Goal: Transaction & Acquisition: Purchase product/service

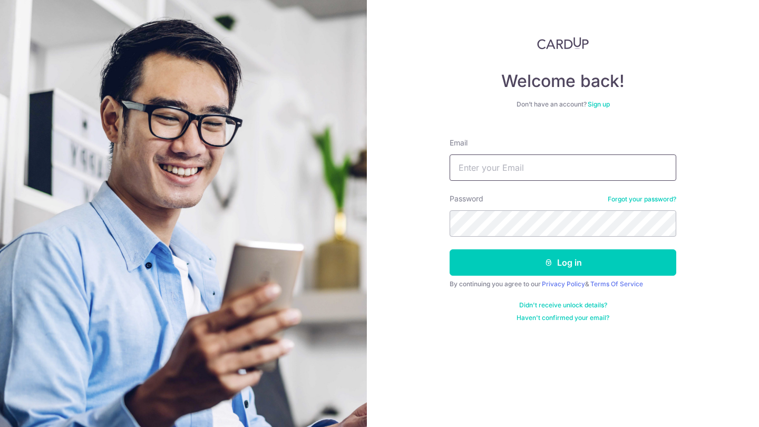
click at [502, 161] on input "Email" at bounding box center [563, 167] width 227 height 26
type input "[EMAIL_ADDRESS][DOMAIN_NAME]"
click at [563, 263] on button "Log in" at bounding box center [563, 262] width 227 height 26
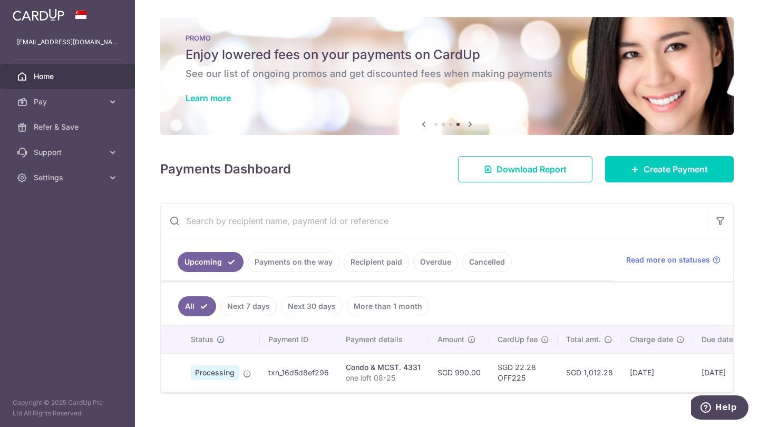
click at [385, 264] on link "Recipient paid" at bounding box center [376, 262] width 65 height 20
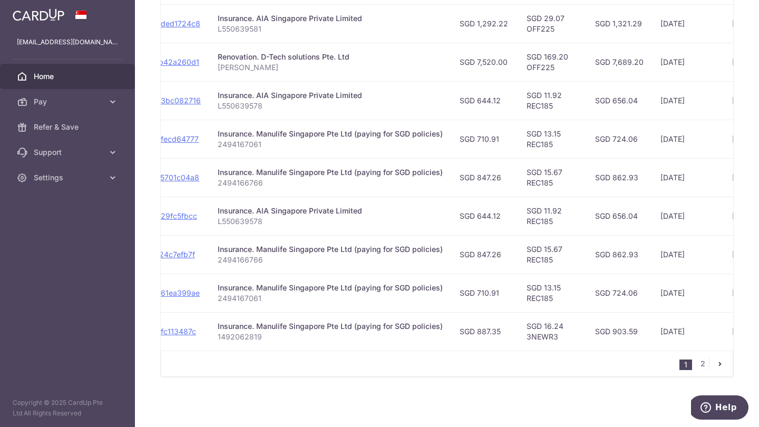
scroll to position [0, 143]
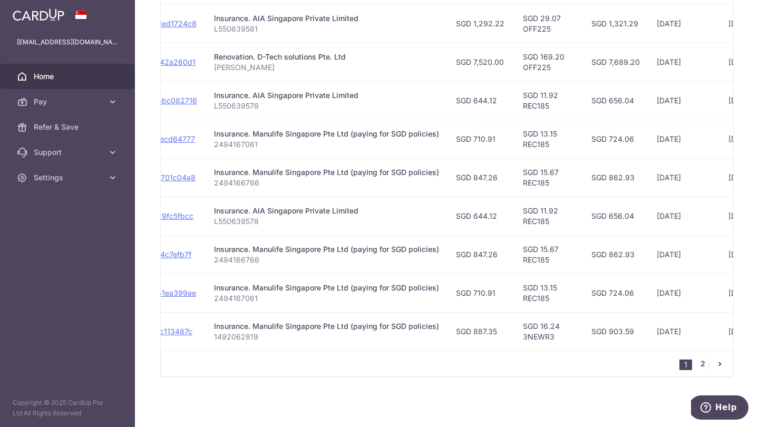
click at [701, 367] on link "2" at bounding box center [703, 363] width 13 height 13
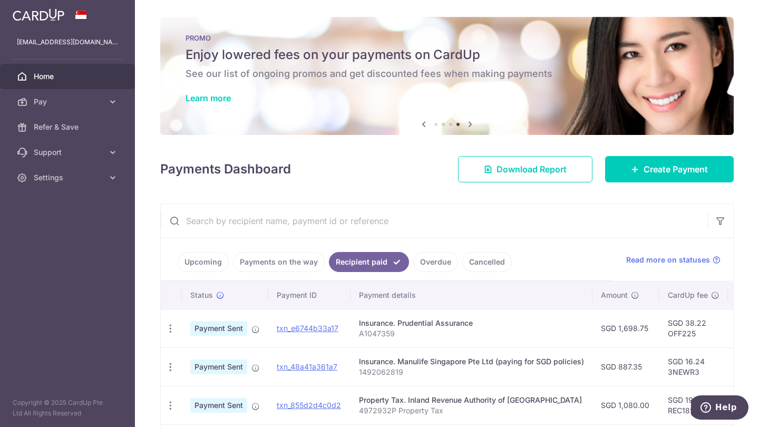
scroll to position [0, 0]
click at [631, 167] on icon at bounding box center [635, 169] width 8 height 8
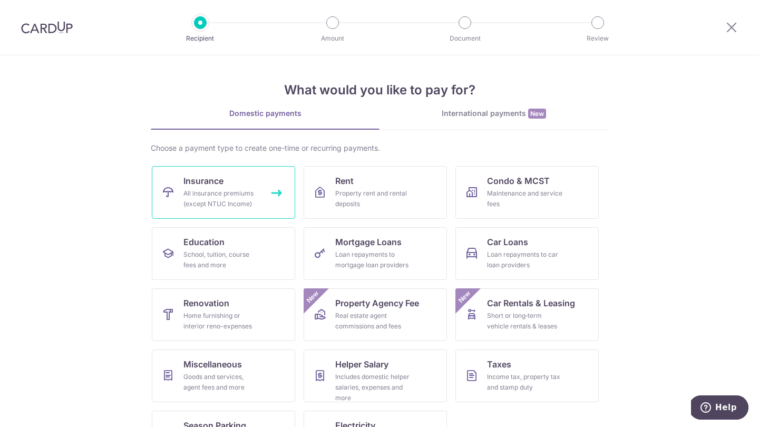
click at [254, 190] on div "All insurance premiums (except NTUC Income)" at bounding box center [221, 198] width 76 height 21
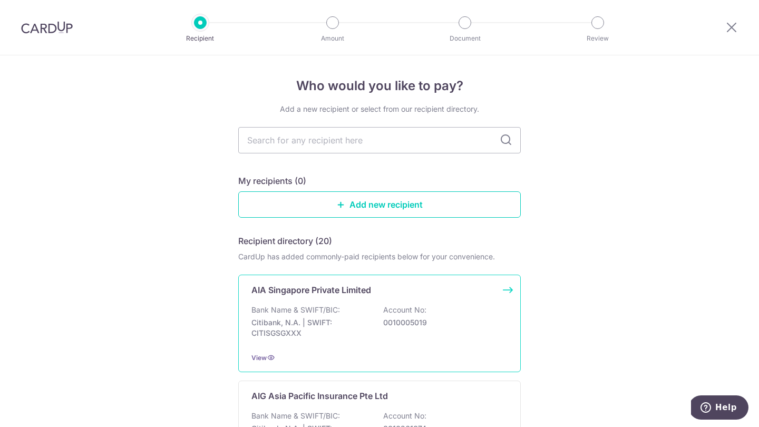
click at [328, 339] on div "Bank Name & SWIFT/BIC: Citibank, N.A. | SWIFT: CITISGSGXXX Account No: 00100050…" at bounding box center [380, 324] width 256 height 39
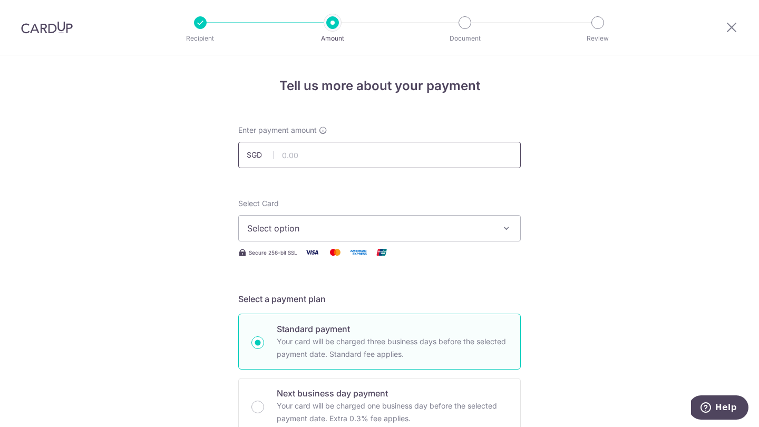
click at [302, 153] on input "text" at bounding box center [379, 155] width 283 height 26
paste input "E242953384"
type input "242953384"
click at [317, 157] on input "242953384" at bounding box center [379, 155] width 283 height 26
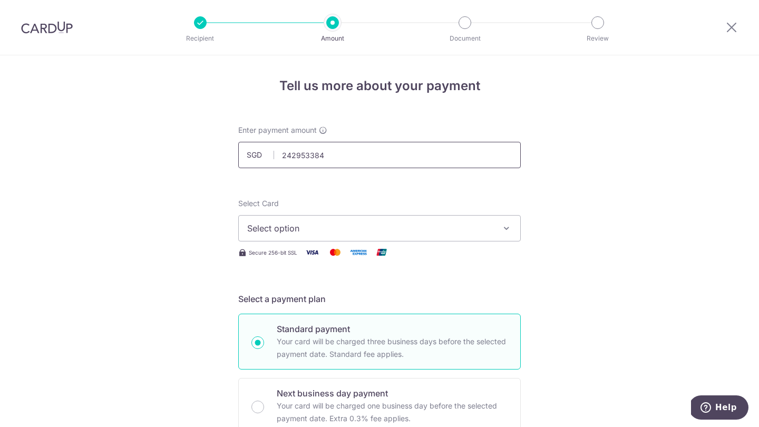
click at [317, 157] on input "242953384" at bounding box center [379, 155] width 283 height 26
click at [320, 227] on span "Select option" at bounding box center [370, 228] width 246 height 13
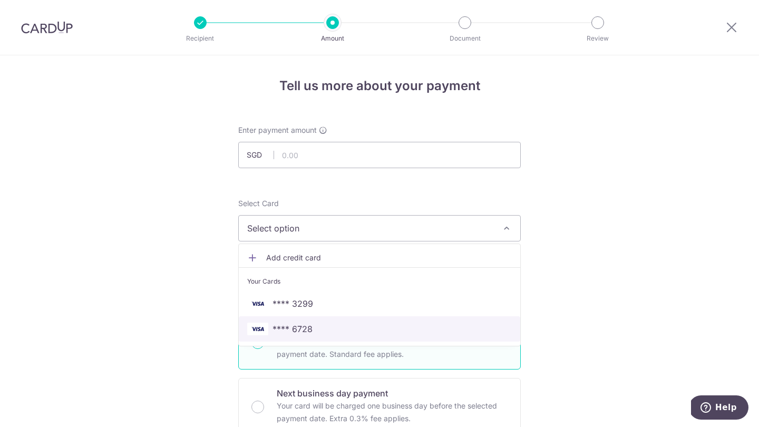
click at [307, 333] on span "**** 6728" at bounding box center [293, 329] width 40 height 13
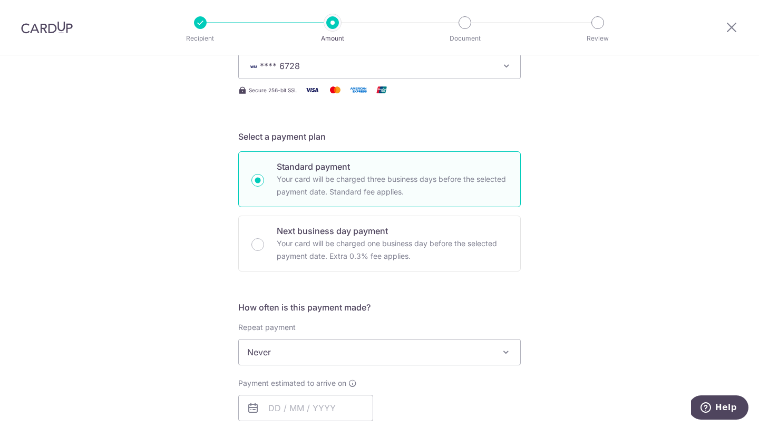
scroll to position [250, 0]
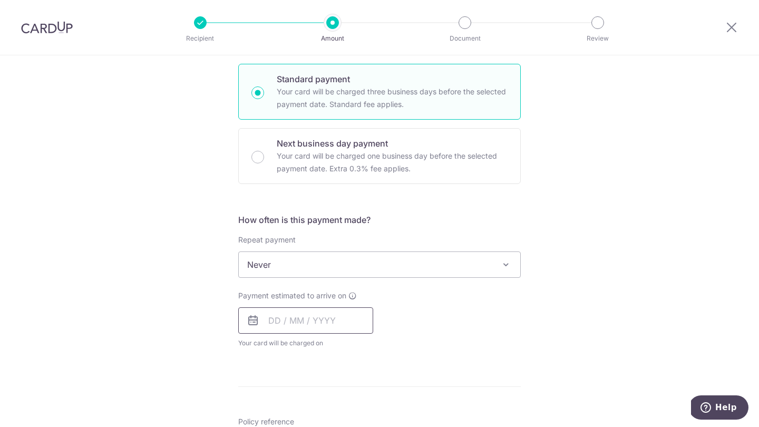
click at [288, 318] on input "text" at bounding box center [305, 320] width 135 height 26
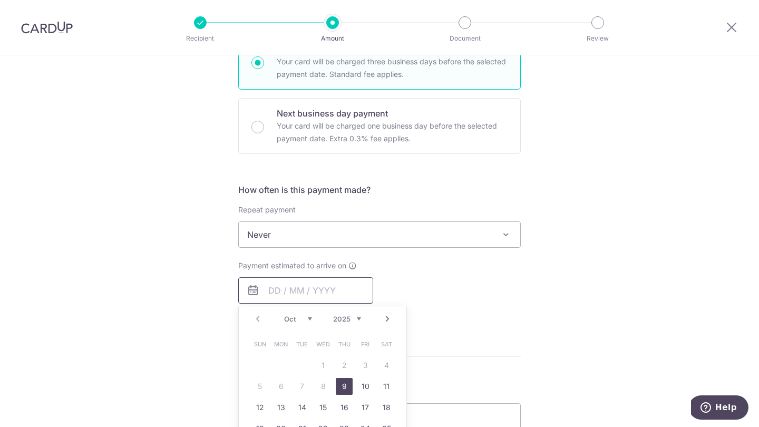
scroll to position [282, 0]
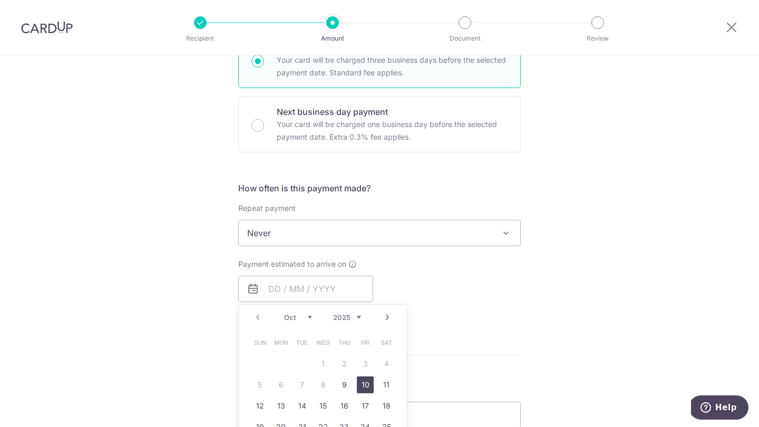
click at [364, 383] on link "10" at bounding box center [365, 384] width 17 height 17
type input "10/10/2025"
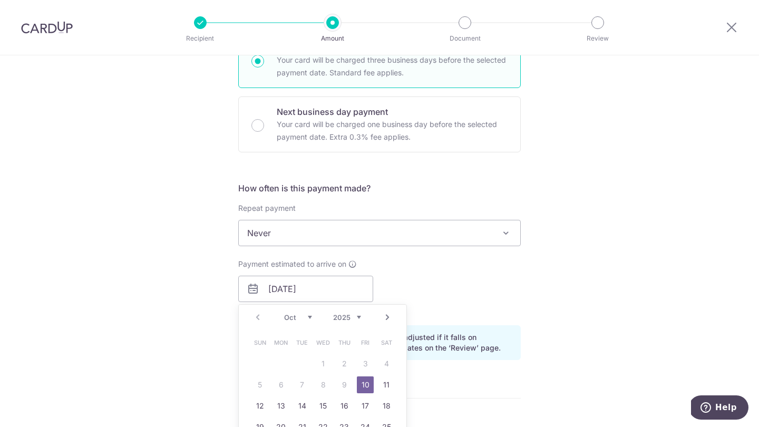
click at [364, 383] on form "Enter payment amount SGD Select Card **** 6728 Add credit card Your Cards **** …" at bounding box center [379, 282] width 283 height 878
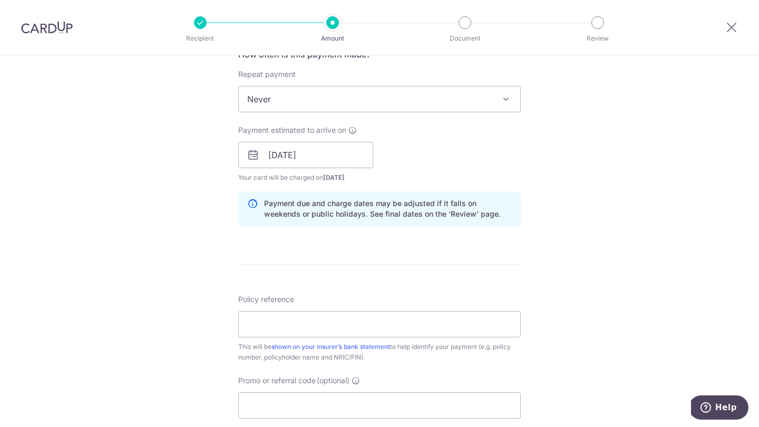
scroll to position [437, 0]
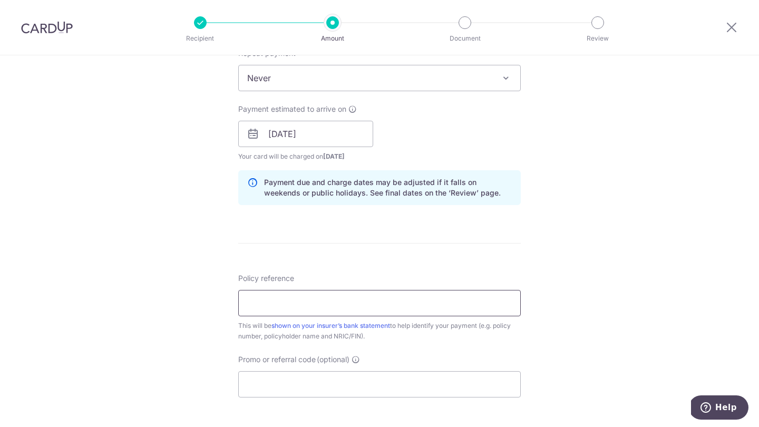
click at [311, 308] on input "Policy reference" at bounding box center [379, 303] width 283 height 26
paste input "E242953384"
type input "E242953384"
click at [326, 138] on input "10/10/2025" at bounding box center [305, 134] width 135 height 26
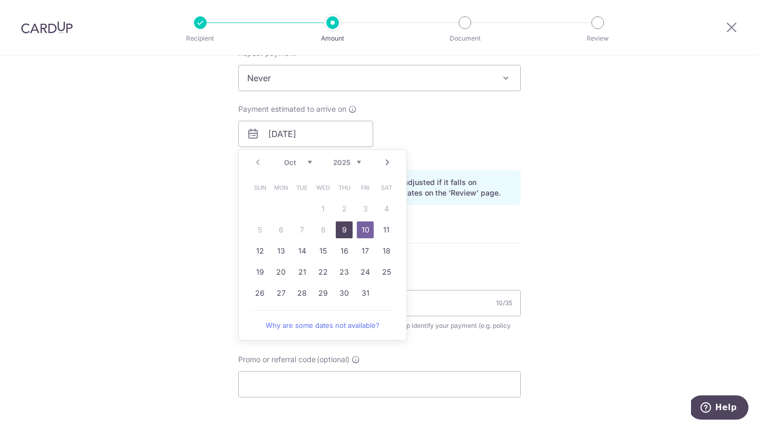
click at [343, 229] on link "9" at bounding box center [344, 229] width 17 height 17
type input "09/10/2025"
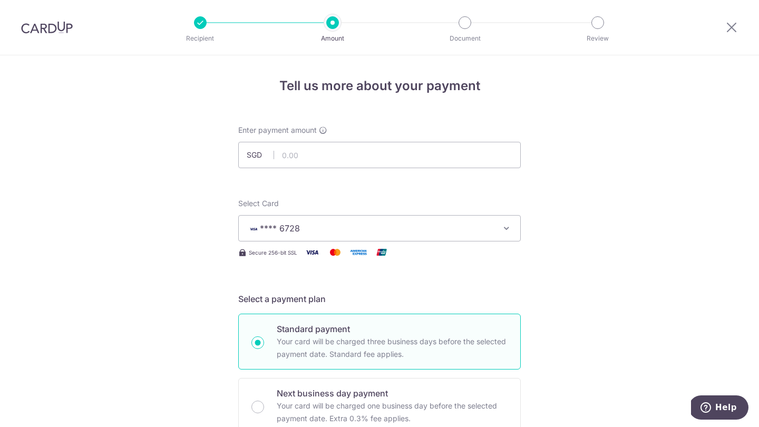
scroll to position [0, 0]
click at [301, 153] on input "text" at bounding box center [379, 155] width 283 height 26
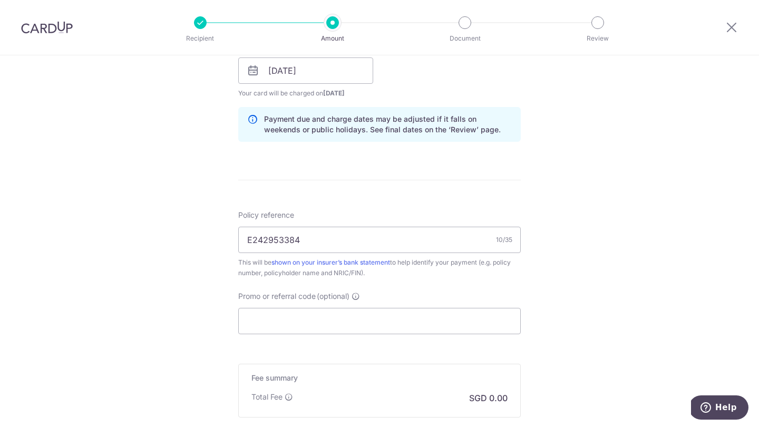
scroll to position [552, 0]
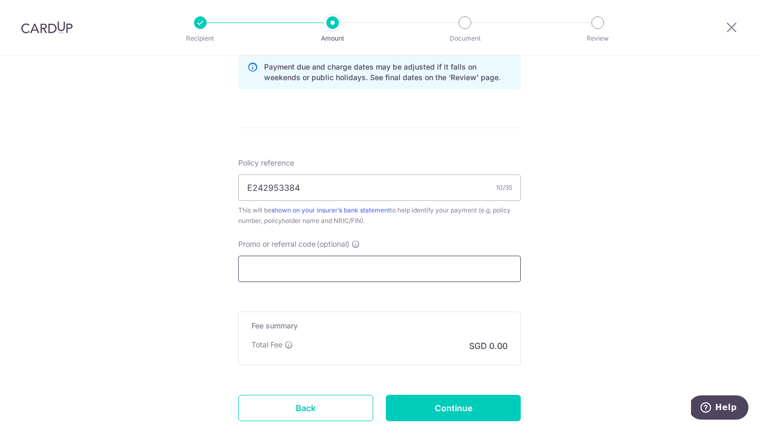
type input "282.00"
click at [330, 265] on input "Promo or referral code (optional)" at bounding box center [379, 269] width 283 height 26
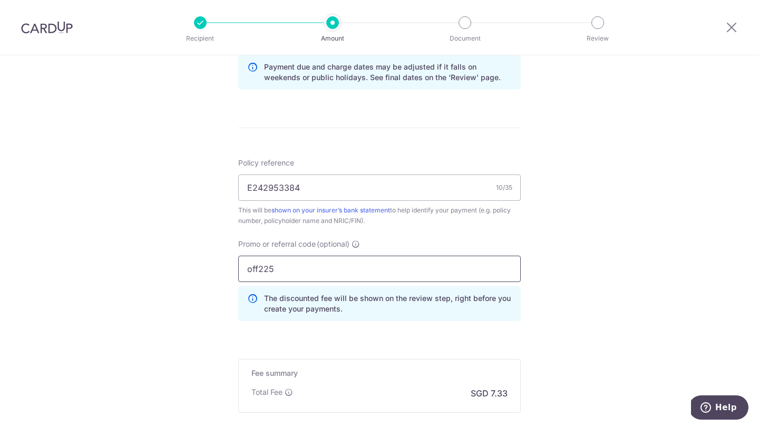
type input "off225"
click at [190, 282] on div "Tell us more about your payment Enter payment amount SGD 282.00 282.00 Select C…" at bounding box center [379, 25] width 759 height 1045
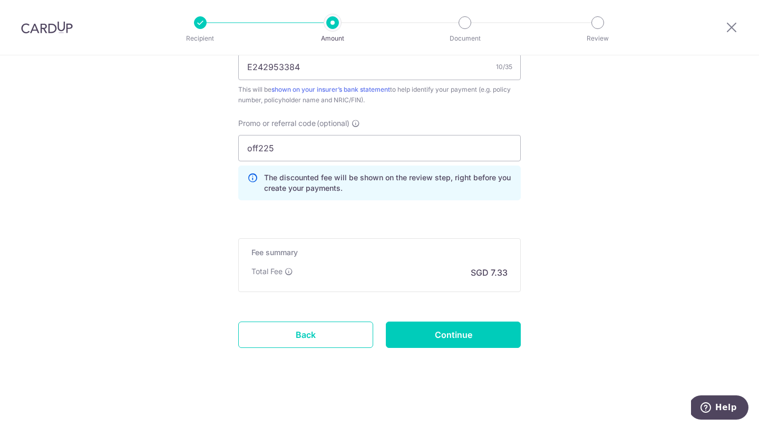
scroll to position [673, 0]
click at [444, 337] on input "Continue" at bounding box center [453, 335] width 135 height 26
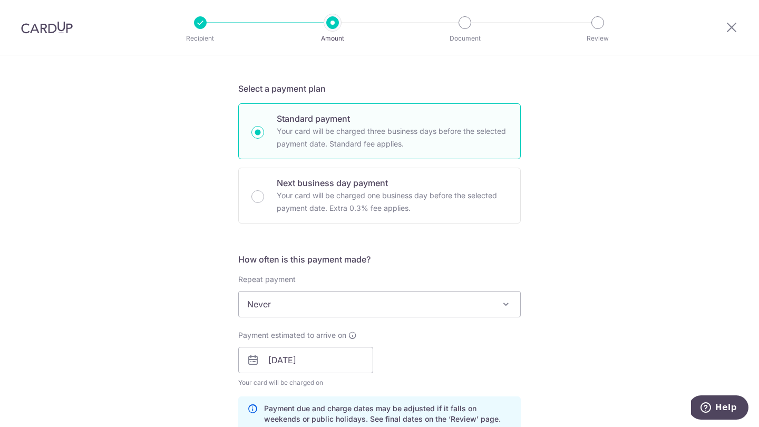
scroll to position [213, 0]
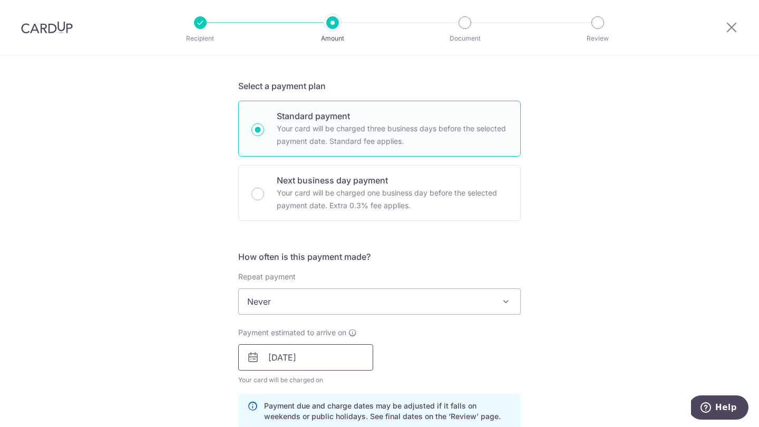
click at [321, 364] on input "09/10/2025" at bounding box center [305, 357] width 135 height 26
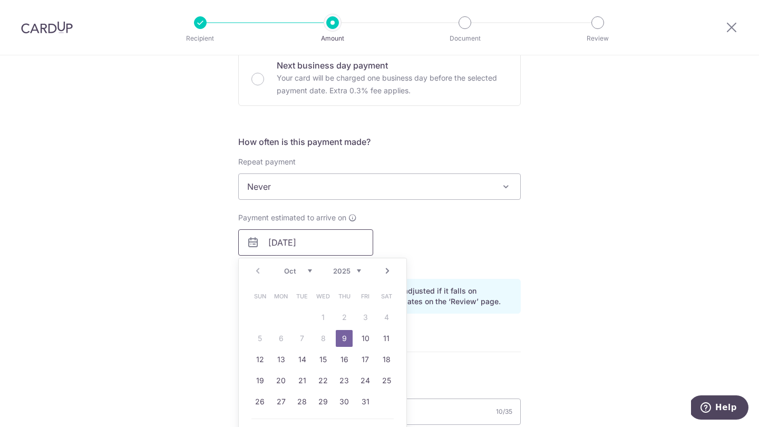
scroll to position [329, 0]
click at [363, 335] on link "10" at bounding box center [365, 337] width 17 height 17
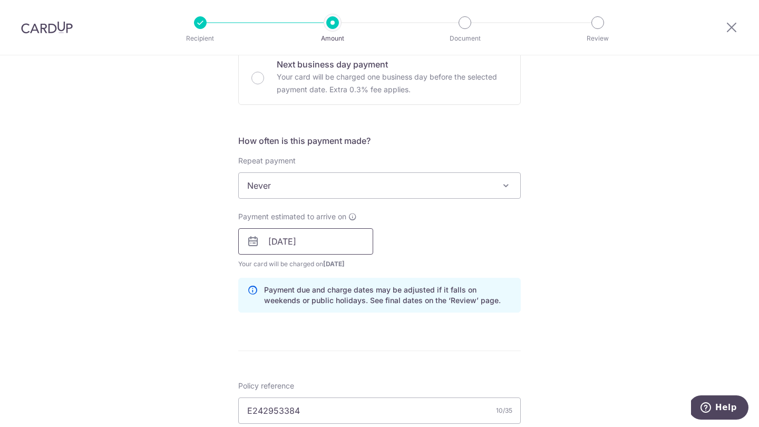
click at [318, 246] on input "10/10/2025" at bounding box center [305, 241] width 135 height 26
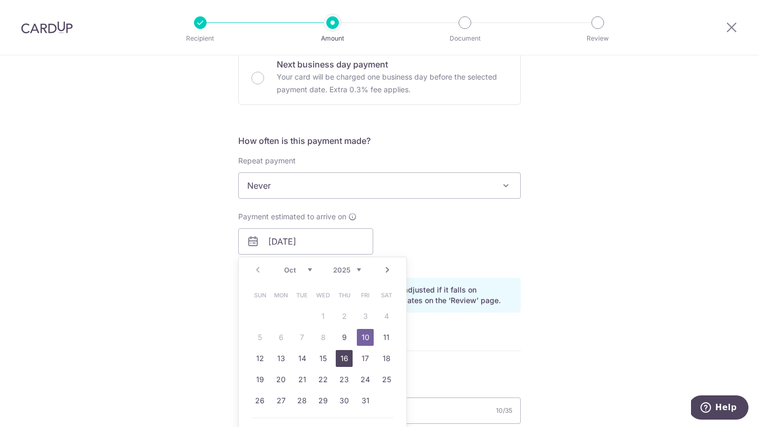
click at [347, 357] on link "16" at bounding box center [344, 358] width 17 height 17
type input "[DATE]"
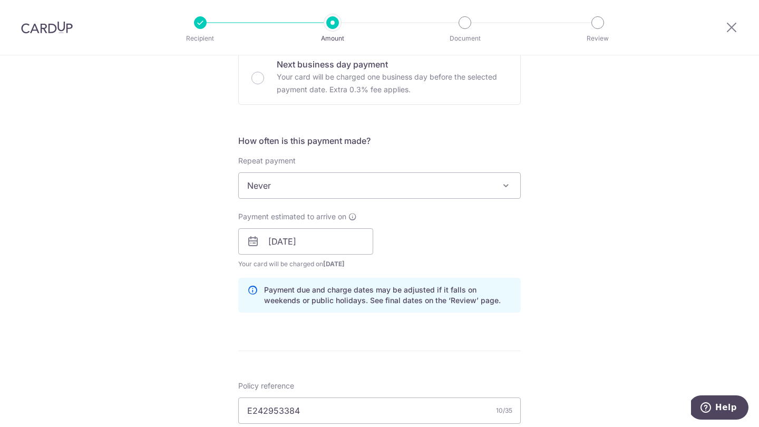
click at [420, 240] on div "Payment estimated to arrive on 16/10/2025 Prev Next Oct Nov Dec 2025 2026 2027 …" at bounding box center [379, 240] width 295 height 58
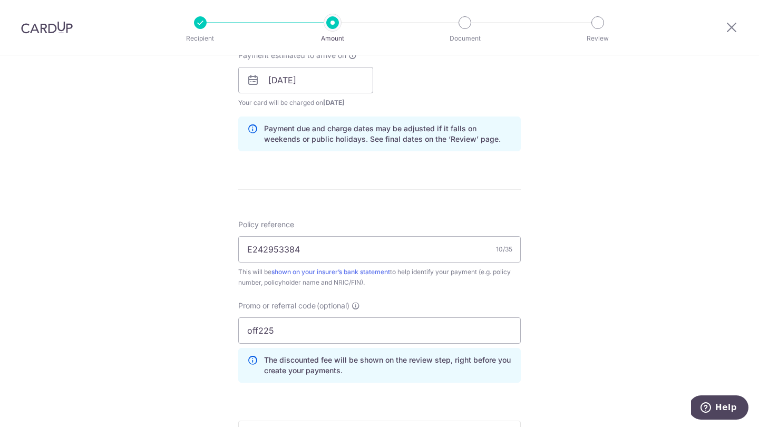
scroll to position [501, 0]
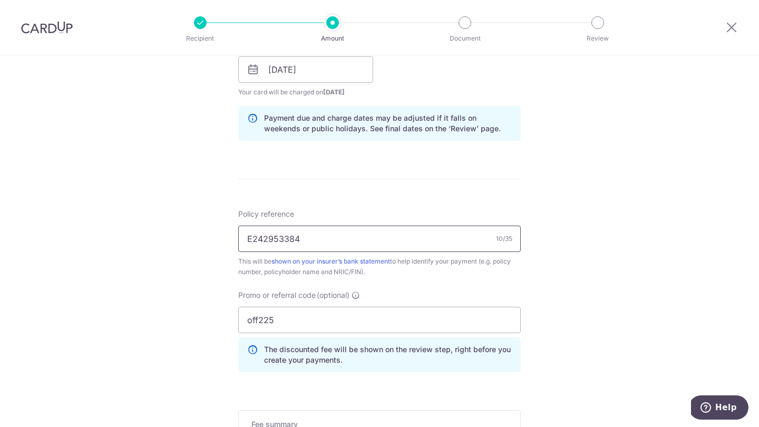
click at [273, 237] on input "E242953384" at bounding box center [379, 239] width 283 height 26
paste input "H"
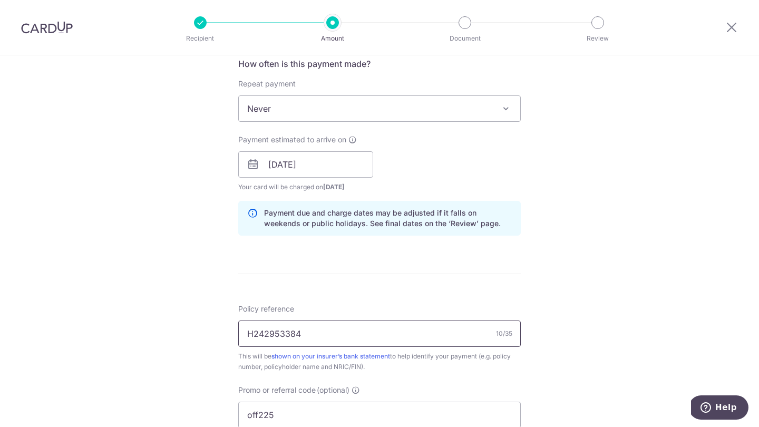
scroll to position [399, 0]
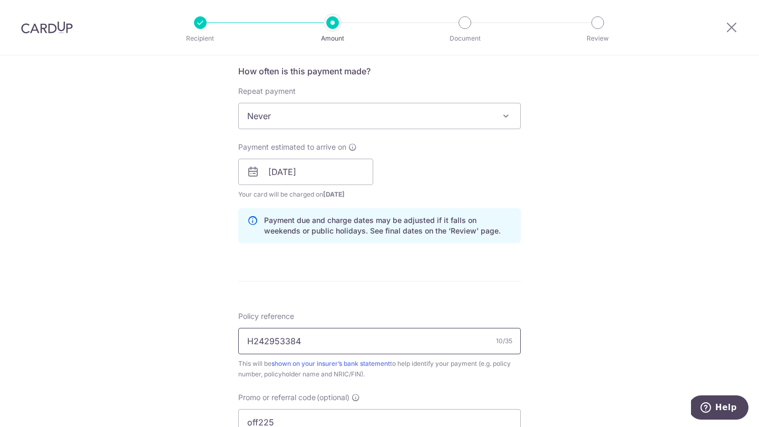
type input "H242953384"
click at [303, 117] on span "Never" at bounding box center [380, 115] width 282 height 25
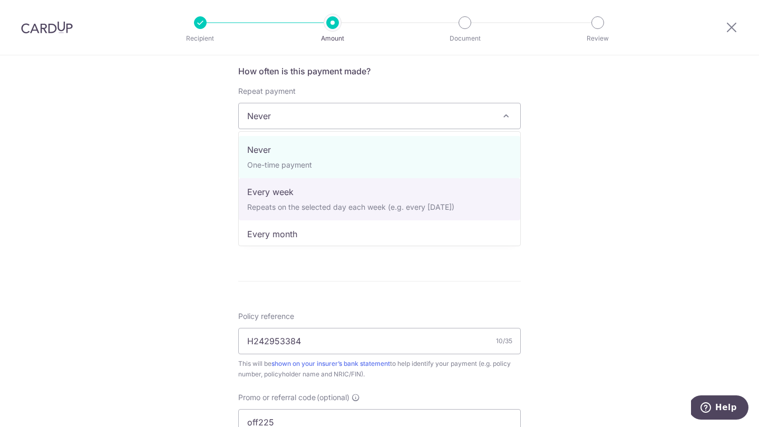
select select "2"
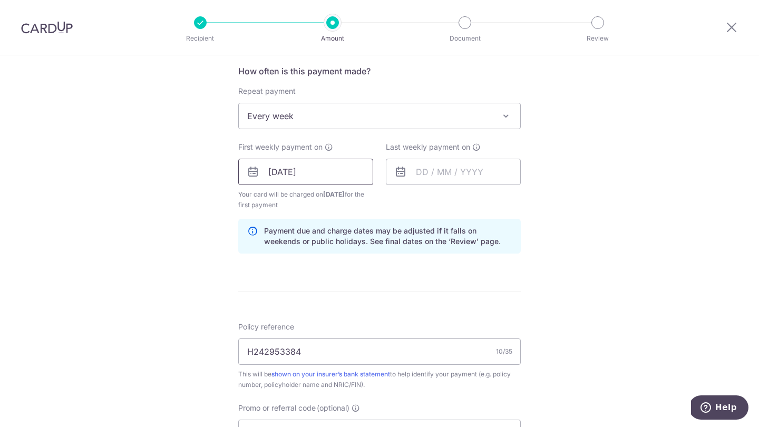
click at [310, 171] on input "16/10/2025" at bounding box center [305, 172] width 135 height 26
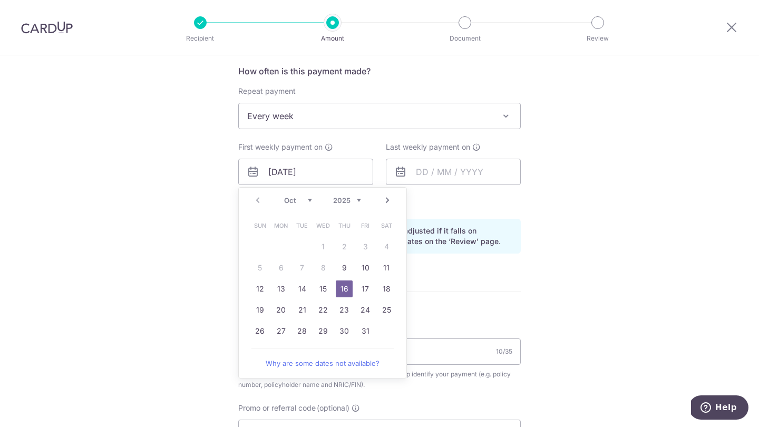
click at [344, 293] on link "16" at bounding box center [344, 289] width 17 height 17
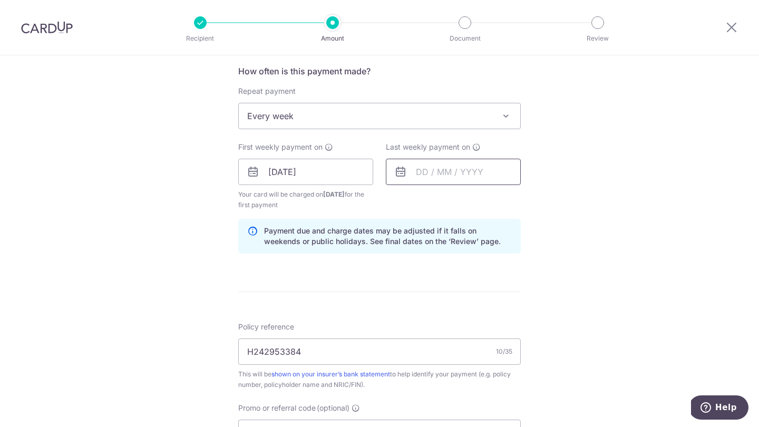
click at [451, 176] on input "text" at bounding box center [453, 172] width 135 height 26
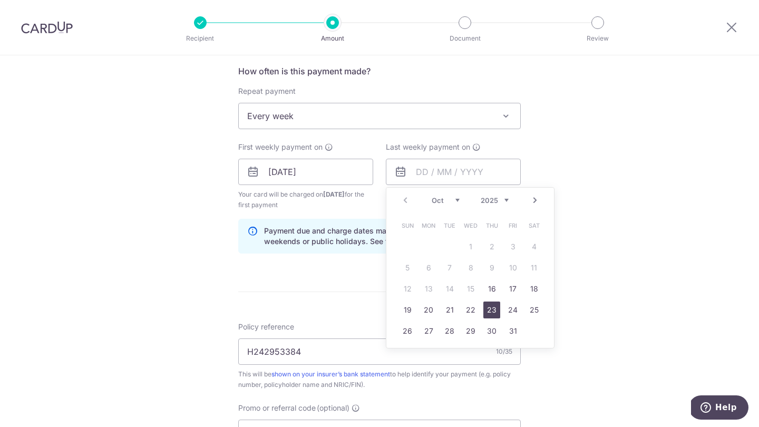
click at [492, 313] on link "23" at bounding box center [491, 310] width 17 height 17
type input "23/10/2025"
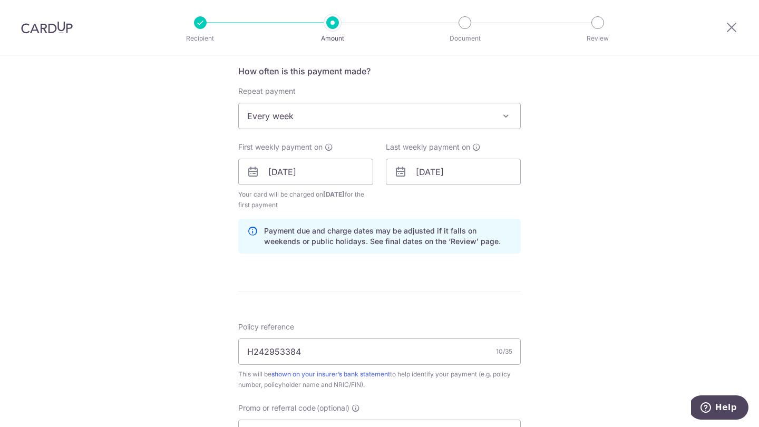
click at [407, 309] on form "Enter payment amount SGD 282.00 282.00 Select Card **** 6728 Add credit card Yo…" at bounding box center [379, 194] width 283 height 936
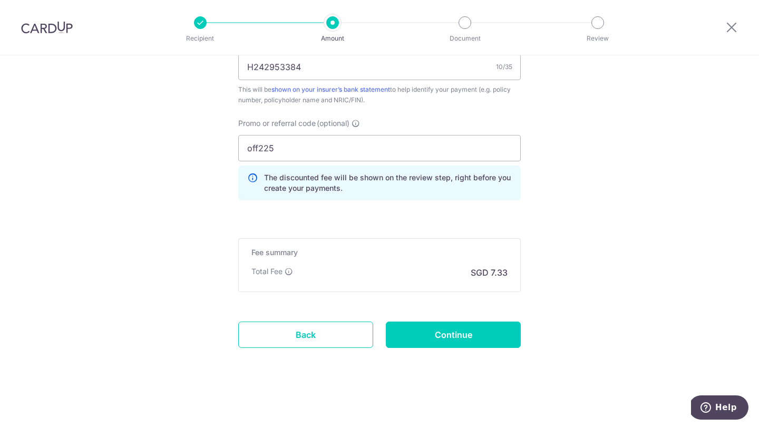
scroll to position [683, 0]
click at [283, 152] on input "off225" at bounding box center [379, 148] width 283 height 26
type input "rec185"
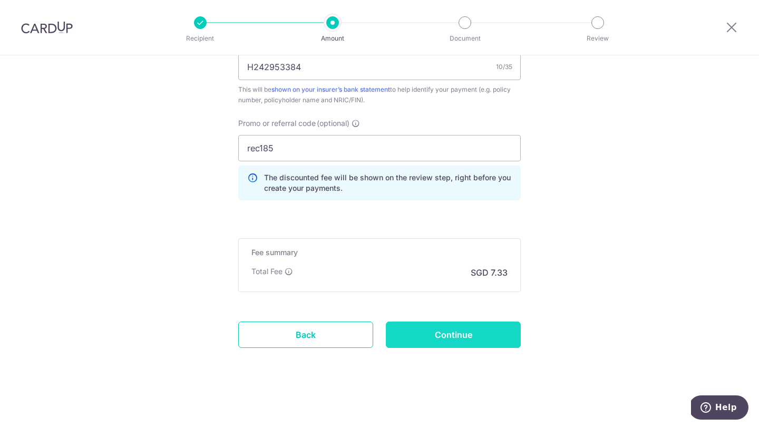
click at [436, 340] on input "Continue" at bounding box center [453, 335] width 135 height 26
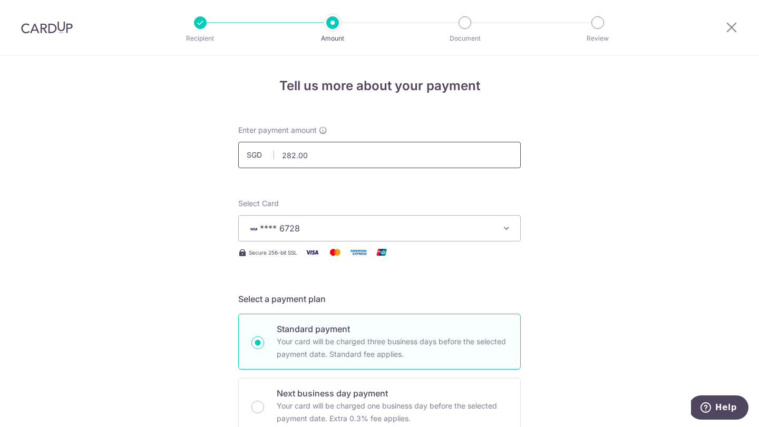
click at [319, 154] on input "282.00" at bounding box center [379, 155] width 283 height 26
type input "141.00"
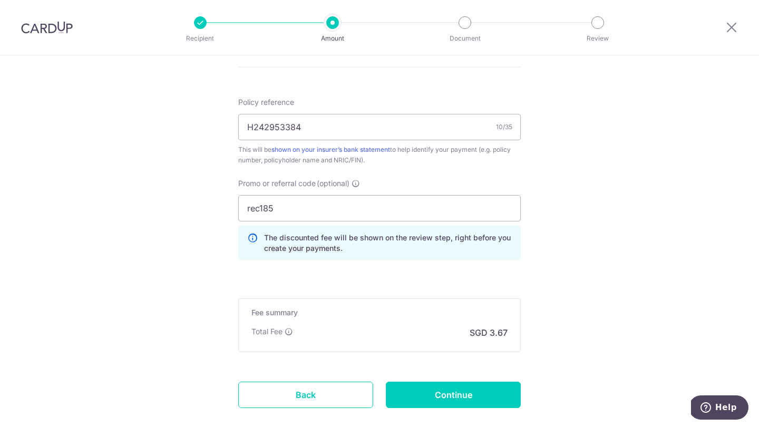
scroll to position [570, 0]
click at [437, 398] on input "Continue" at bounding box center [453, 394] width 135 height 26
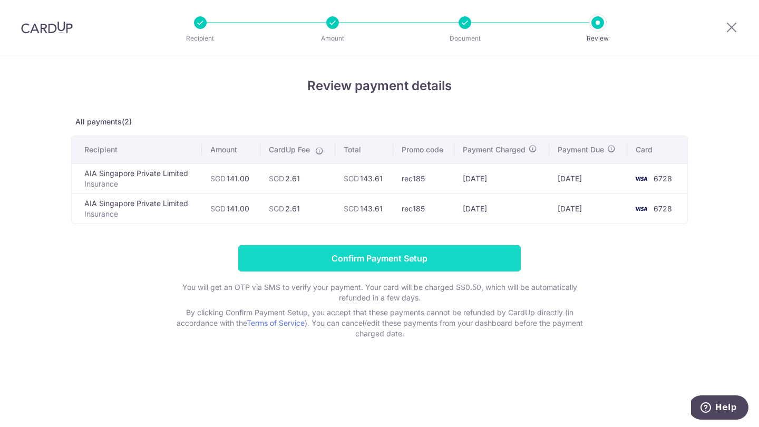
click at [429, 263] on input "Confirm Payment Setup" at bounding box center [379, 258] width 283 height 26
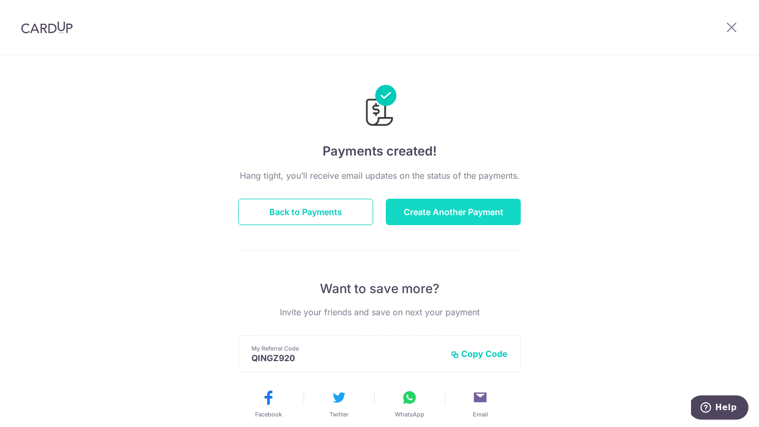
click at [441, 208] on button "Create Another Payment" at bounding box center [453, 212] width 135 height 26
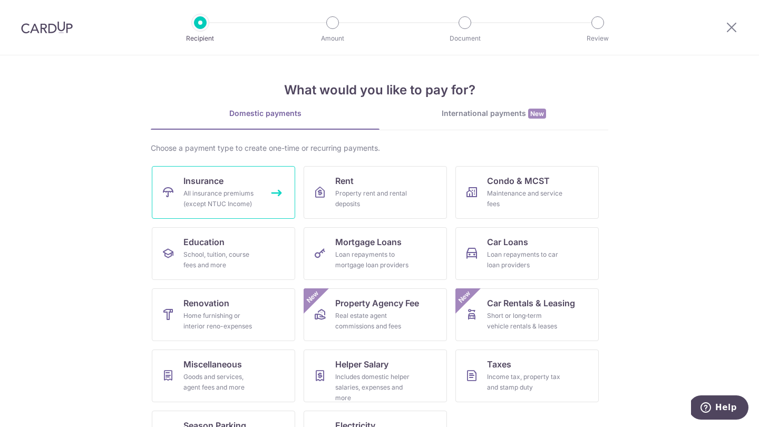
click at [214, 195] on div "All insurance premiums (except NTUC Income)" at bounding box center [221, 198] width 76 height 21
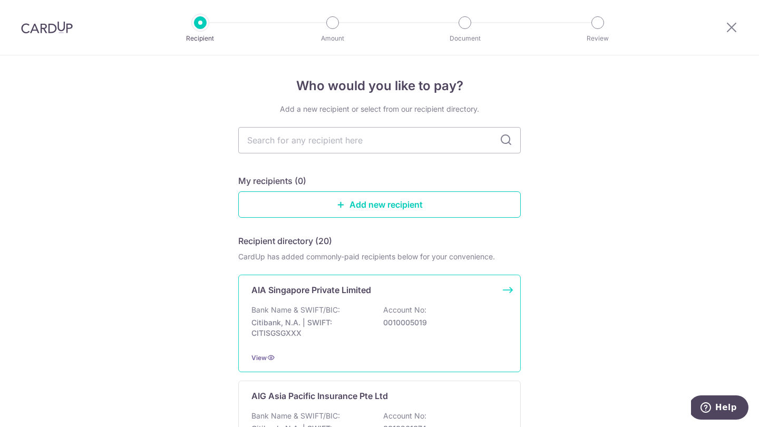
click at [334, 316] on div "Bank Name & SWIFT/BIC: Citibank, N.A. | SWIFT: CITISGSGXXX Account No: 00100050…" at bounding box center [380, 324] width 256 height 39
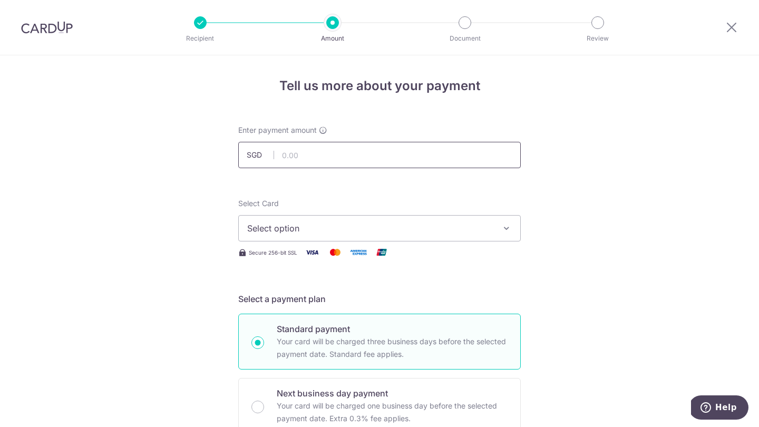
click at [304, 162] on input "text" at bounding box center [379, 155] width 283 height 26
type input "117.00"
click at [296, 229] on span "Select option" at bounding box center [370, 228] width 246 height 13
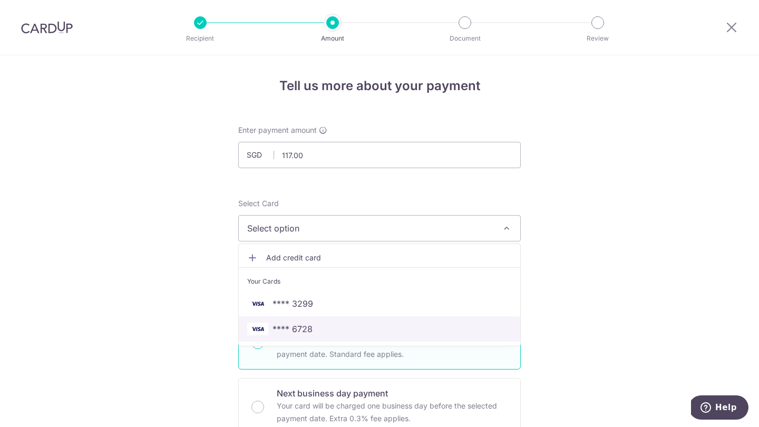
click at [305, 321] on link "**** 6728" at bounding box center [380, 328] width 282 height 25
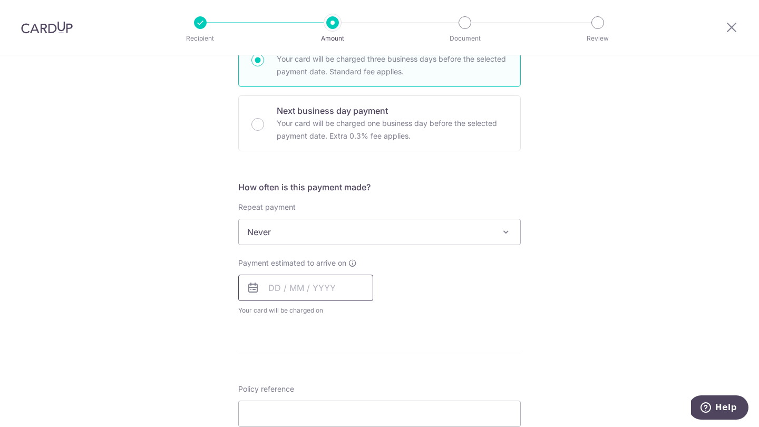
scroll to position [285, 0]
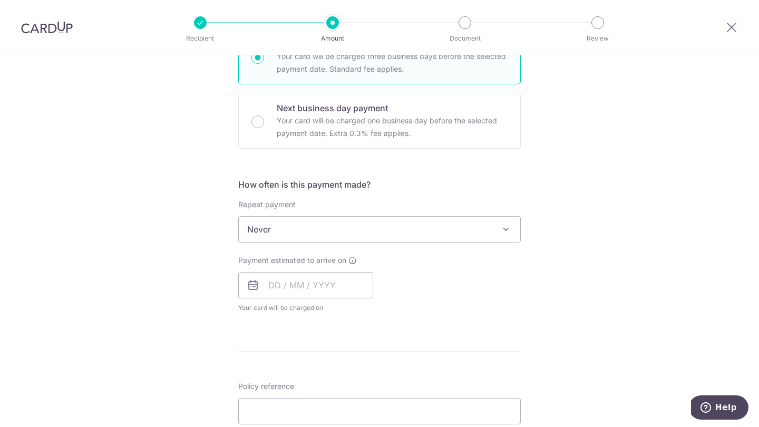
click at [313, 229] on span "Never" at bounding box center [380, 229] width 282 height 25
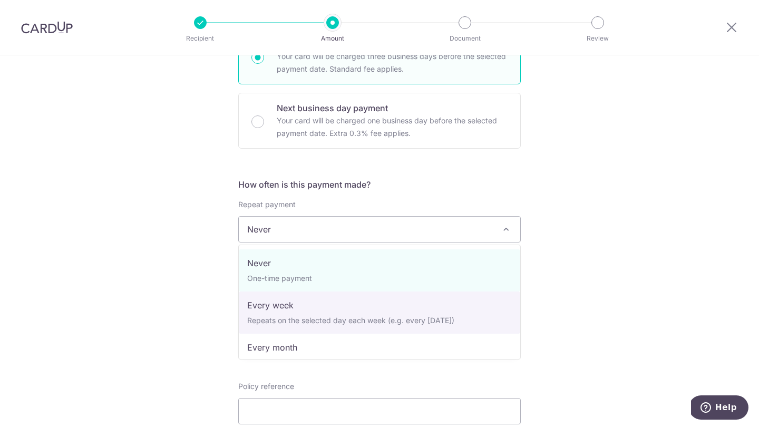
select select "2"
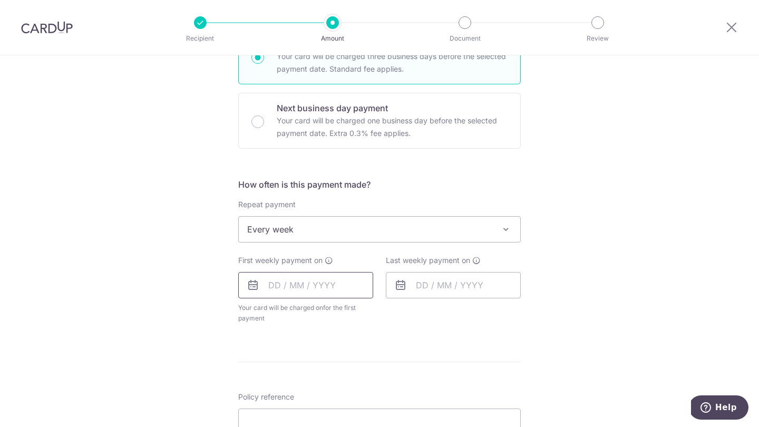
click at [306, 284] on input "text" at bounding box center [305, 285] width 135 height 26
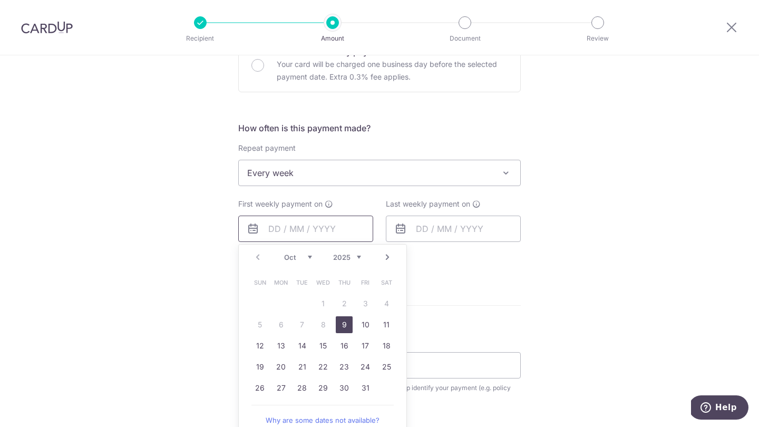
scroll to position [347, 0]
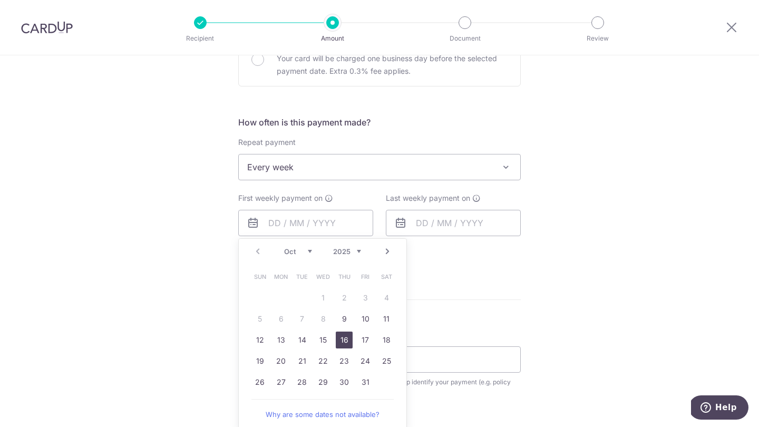
click at [343, 342] on link "16" at bounding box center [344, 340] width 17 height 17
type input "16/10/2025"
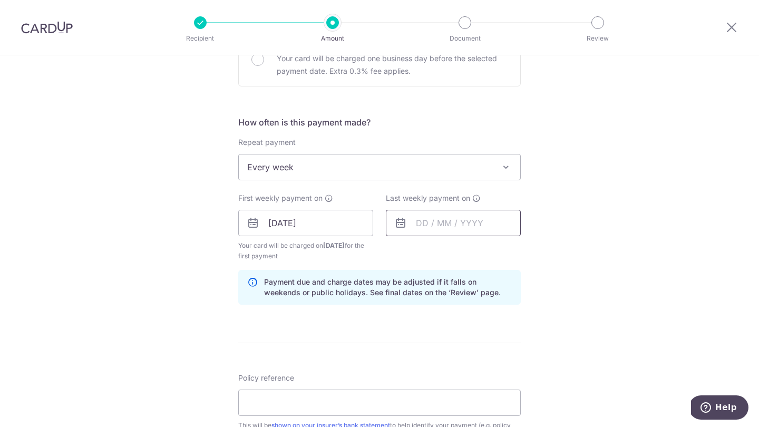
click at [448, 225] on input "text" at bounding box center [453, 223] width 135 height 26
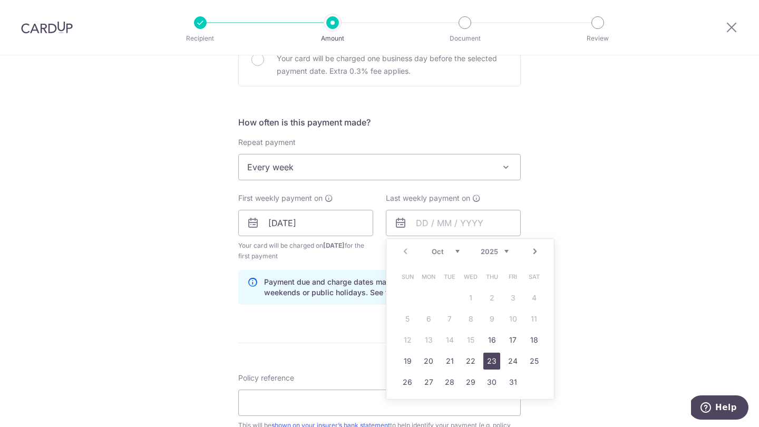
click at [491, 362] on link "23" at bounding box center [491, 361] width 17 height 17
type input "[DATE]"
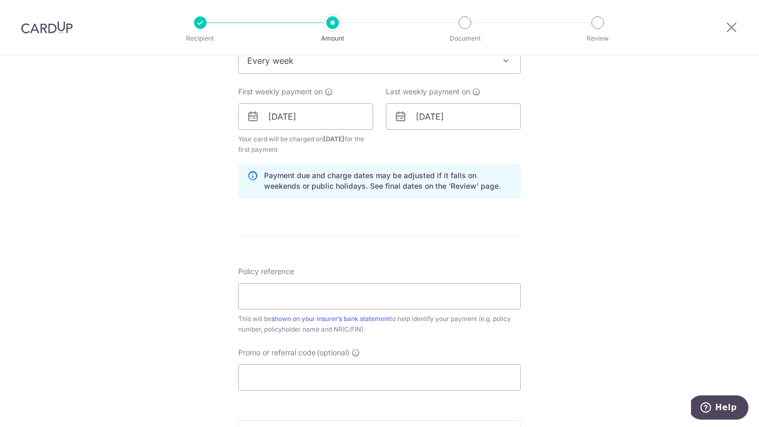
scroll to position [458, 0]
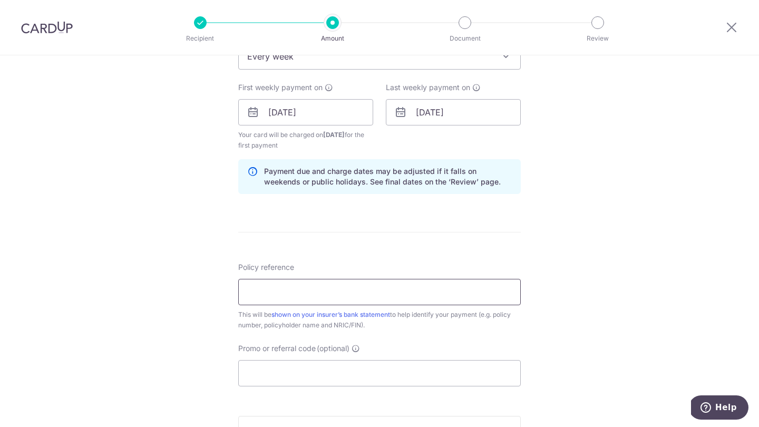
click at [339, 293] on input "Policy reference" at bounding box center [379, 292] width 283 height 26
click at [273, 291] on input "Policy reference" at bounding box center [379, 292] width 283 height 26
paste input "H239506731"
type input "H239506731"
click at [308, 371] on input "Promo or referral code (optional)" at bounding box center [379, 373] width 283 height 26
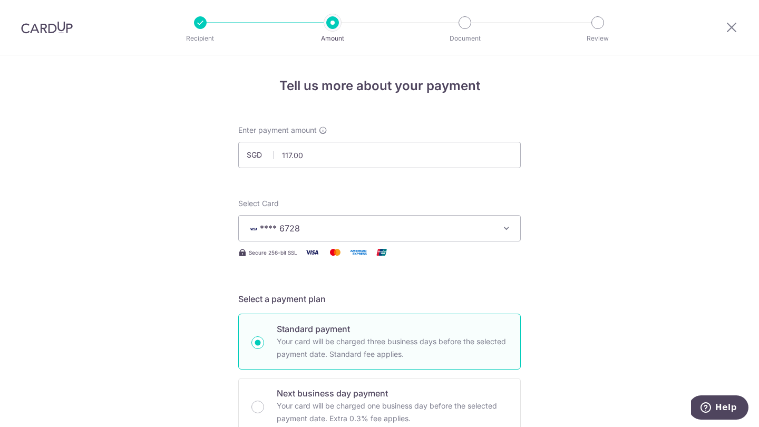
scroll to position [0, 0]
type input "rec185"
click at [301, 154] on input "117.00" at bounding box center [379, 155] width 283 height 26
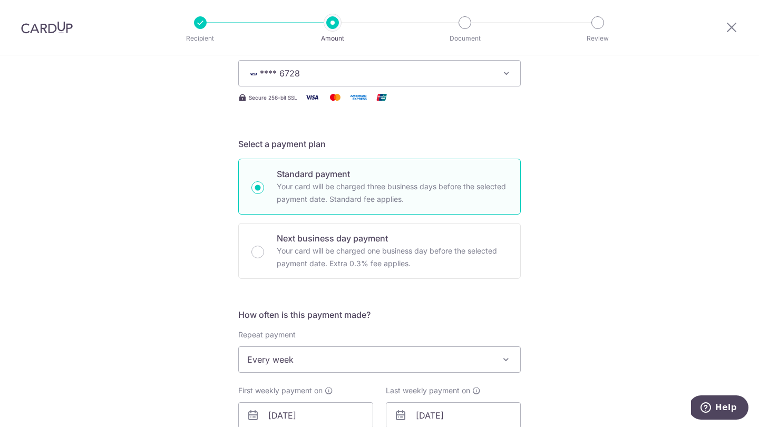
scroll to position [160, 0]
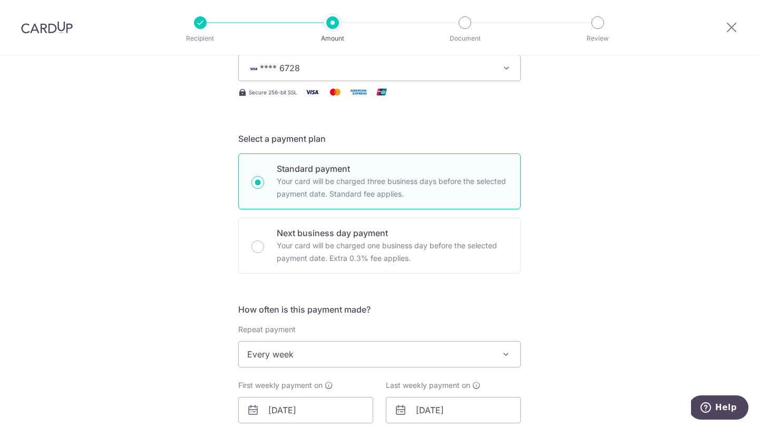
click at [295, 357] on span "Every week" at bounding box center [380, 354] width 282 height 25
type input "234.00"
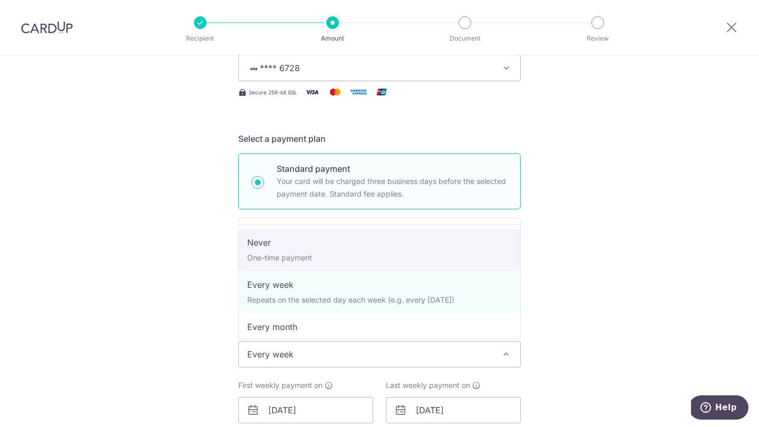
select select "1"
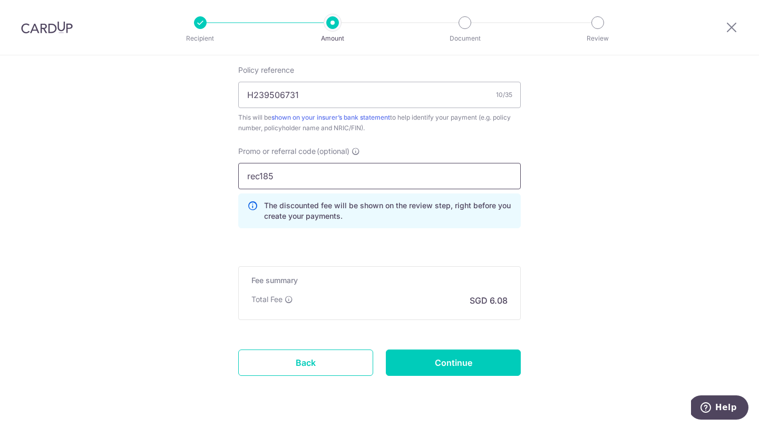
scroll to position [646, 0]
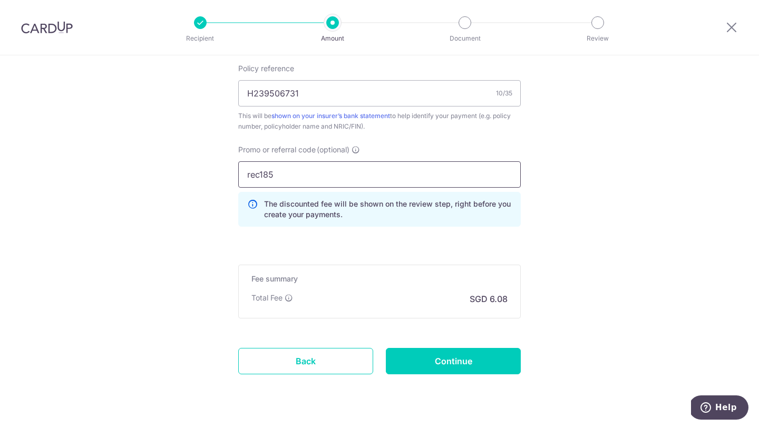
click at [283, 177] on input "rec185" at bounding box center [379, 174] width 283 height 26
type input "off225"
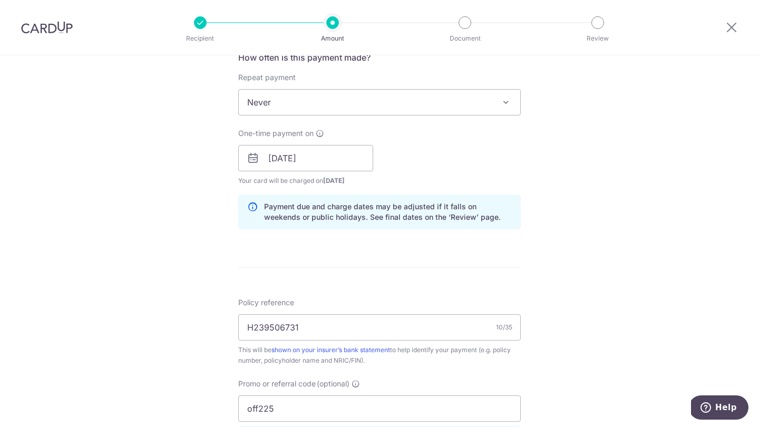
scroll to position [411, 0]
click at [305, 161] on input "16/10/2025" at bounding box center [305, 160] width 135 height 26
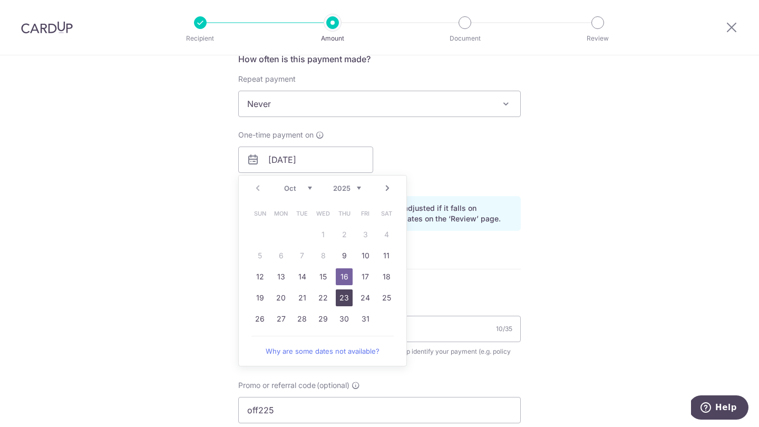
click at [343, 304] on link "23" at bounding box center [344, 297] width 17 height 17
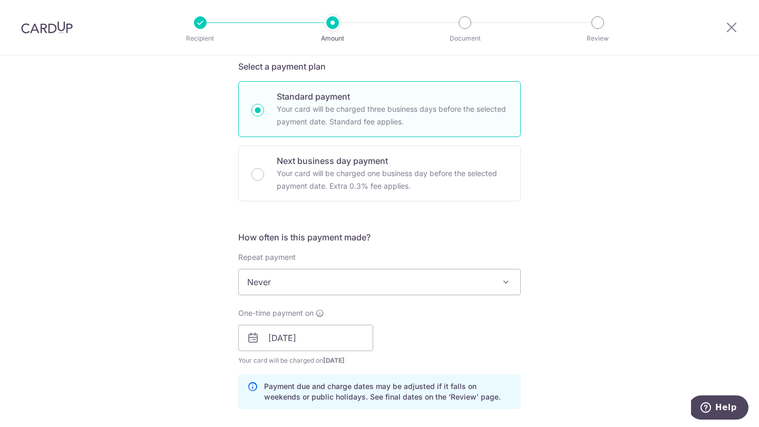
scroll to position [297, 0]
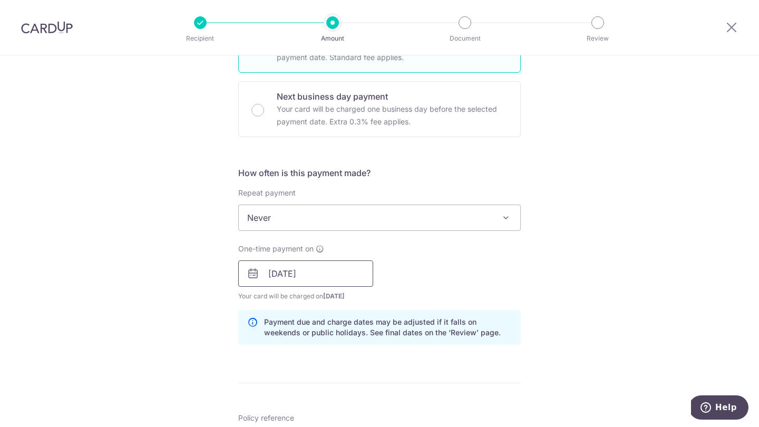
click at [333, 265] on input "23/10/2025" at bounding box center [305, 273] width 135 height 26
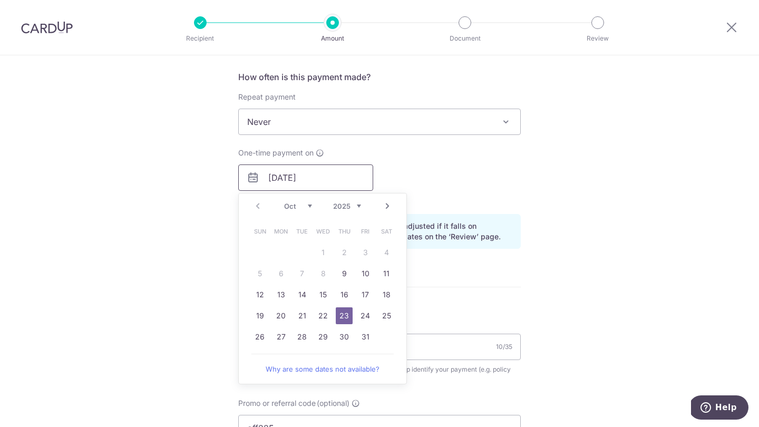
scroll to position [400, 0]
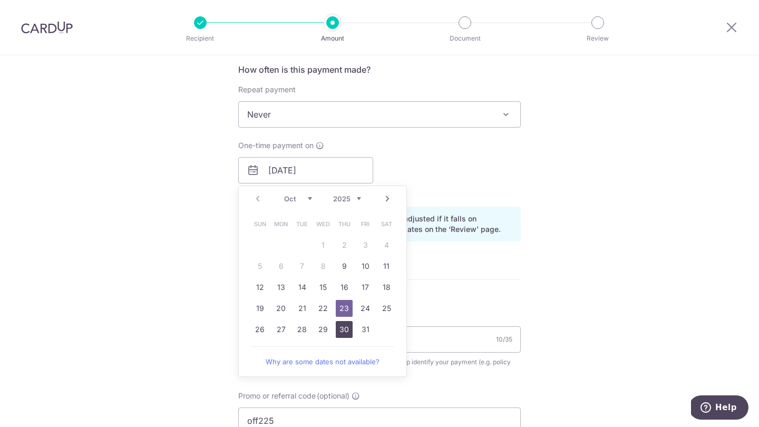
click at [346, 330] on link "30" at bounding box center [344, 329] width 17 height 17
type input "30/10/2025"
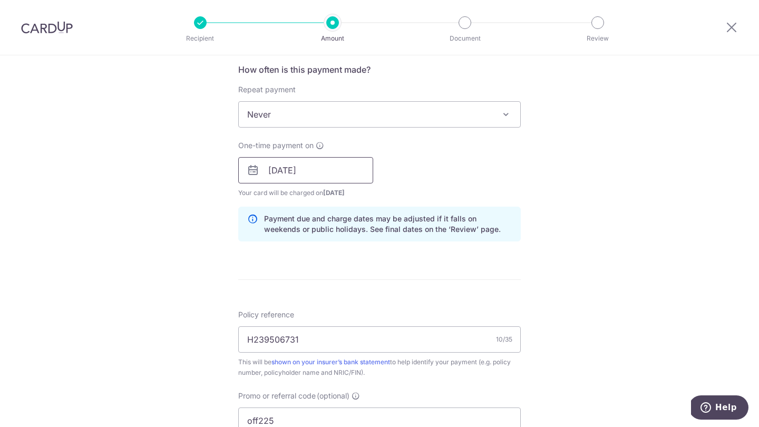
click at [326, 177] on input "[DATE]" at bounding box center [305, 170] width 135 height 26
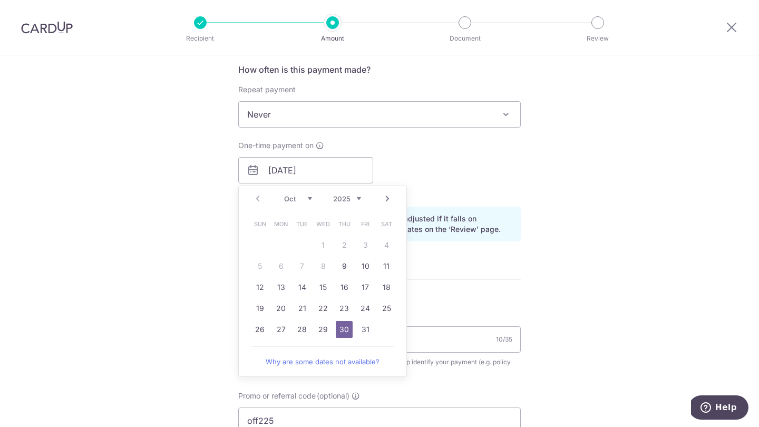
click at [448, 290] on form "Enter payment amount SGD 234.00 234.00 Select Card **** 6728 Add credit card Yo…" at bounding box center [379, 187] width 283 height 925
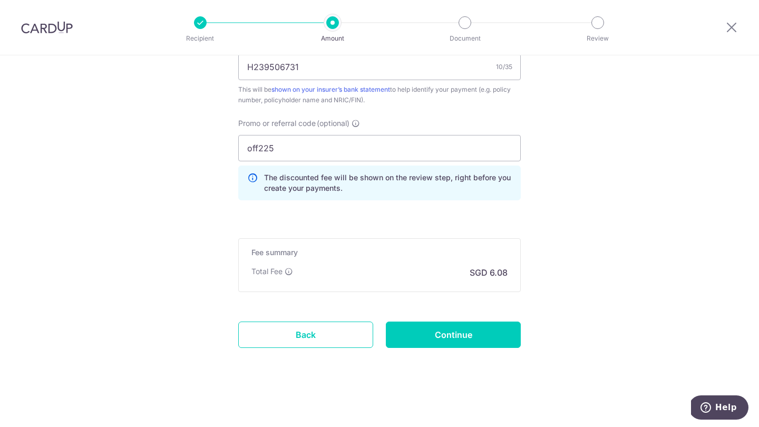
scroll to position [673, 0]
click at [469, 333] on input "Continue" at bounding box center [453, 335] width 135 height 26
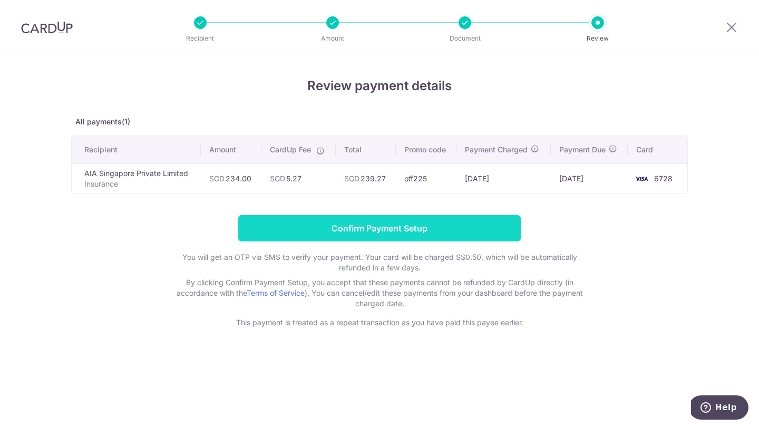
click at [408, 230] on input "Confirm Payment Setup" at bounding box center [379, 228] width 283 height 26
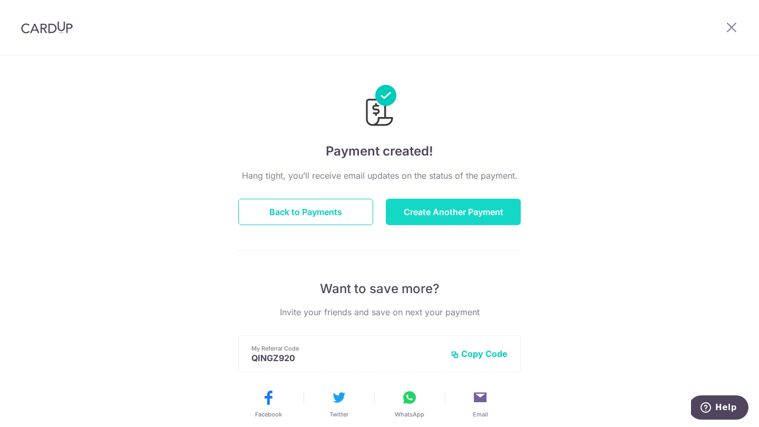
click at [428, 210] on button "Create Another Payment" at bounding box center [453, 212] width 135 height 26
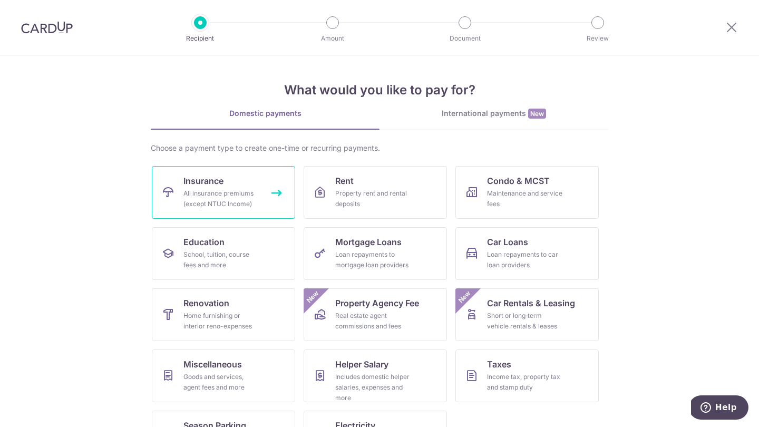
click at [216, 189] on div "All insurance premiums (except NTUC Income)" at bounding box center [221, 198] width 76 height 21
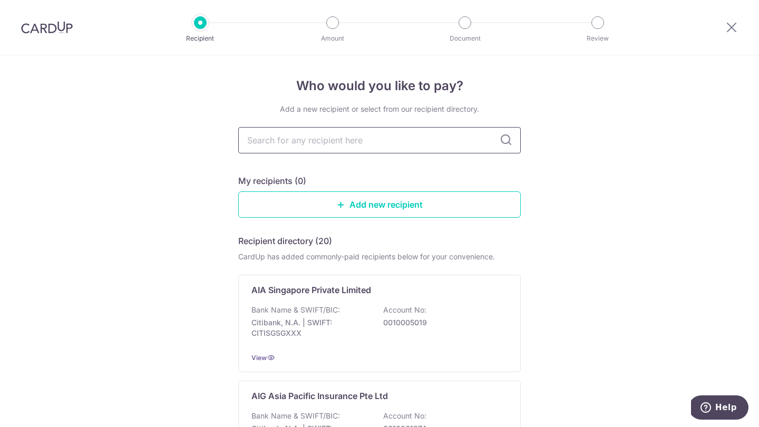
click at [322, 143] on input "text" at bounding box center [379, 140] width 283 height 26
type input "sing"
type input "singlife"
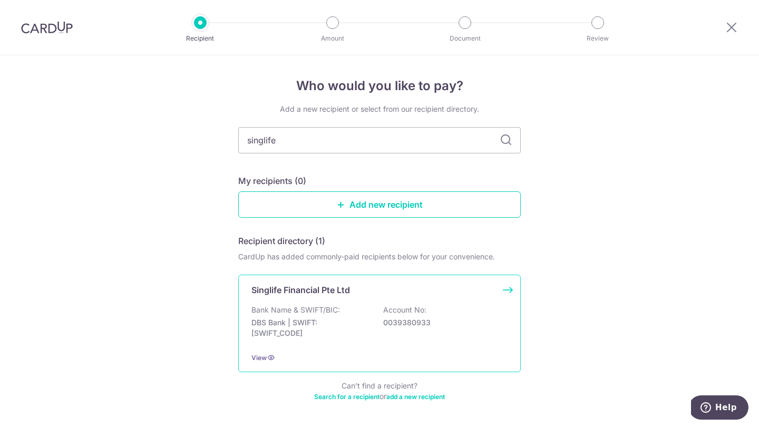
drag, startPoint x: 299, startPoint y: 141, endPoint x: 339, endPoint y: 328, distance: 190.7
click at [339, 328] on p "DBS Bank | SWIFT: [SWIFT_CODE]" at bounding box center [311, 327] width 118 height 21
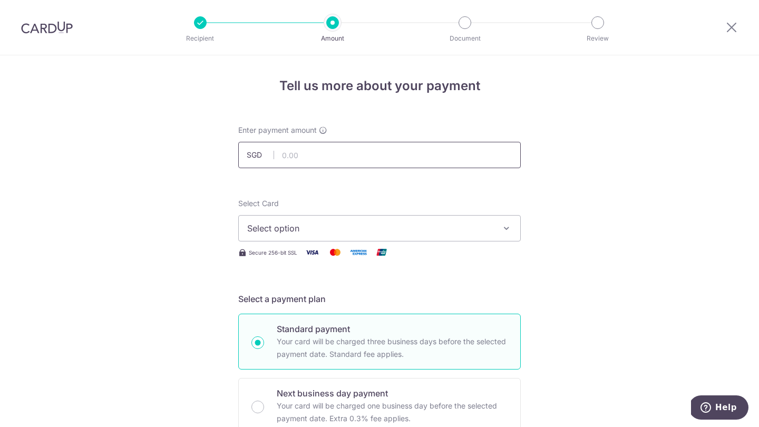
click at [322, 156] on input "text" at bounding box center [379, 155] width 283 height 26
click at [319, 157] on input "text" at bounding box center [379, 155] width 283 height 26
type input "1"
type input "176.88"
click at [295, 224] on span "Select option" at bounding box center [370, 228] width 246 height 13
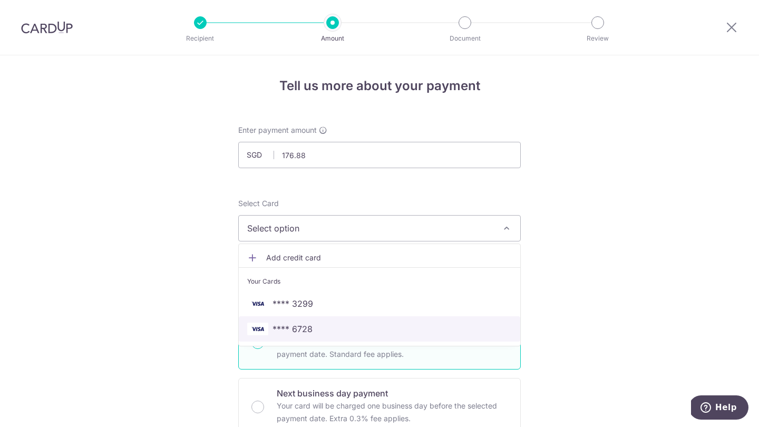
click at [301, 331] on span "**** 6728" at bounding box center [293, 329] width 40 height 13
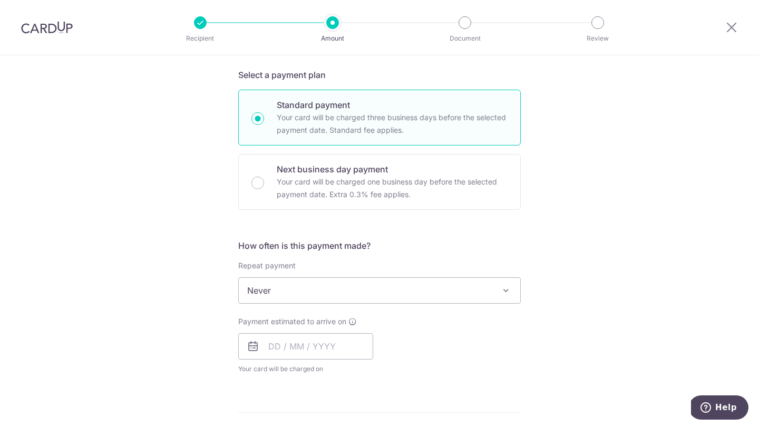
scroll to position [228, 0]
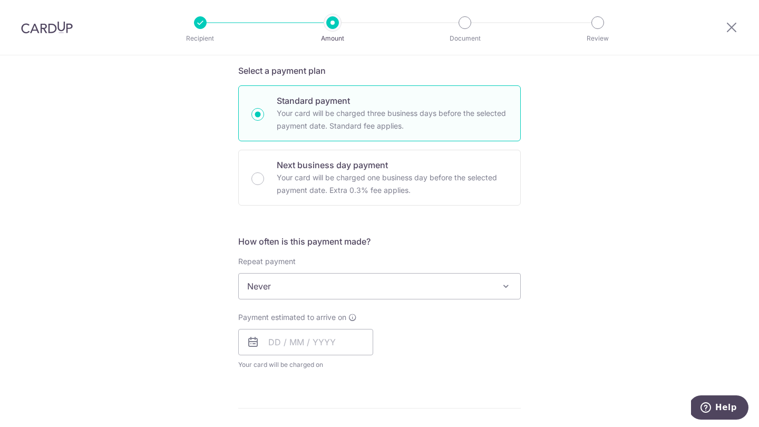
click at [304, 285] on span "Never" at bounding box center [380, 286] width 282 height 25
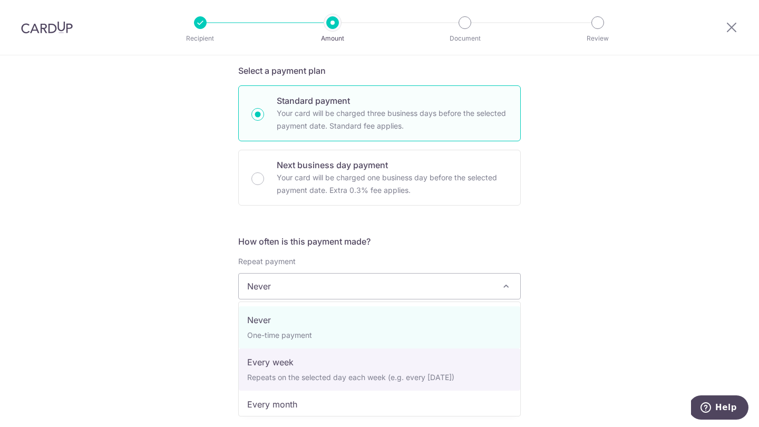
select select "2"
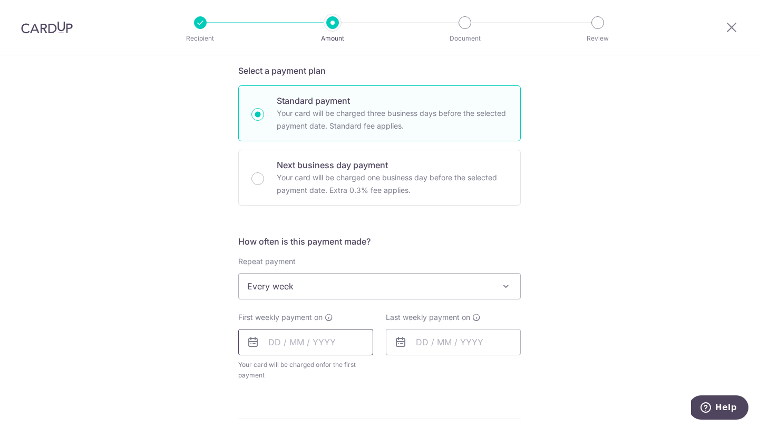
click at [326, 340] on input "text" at bounding box center [305, 342] width 135 height 26
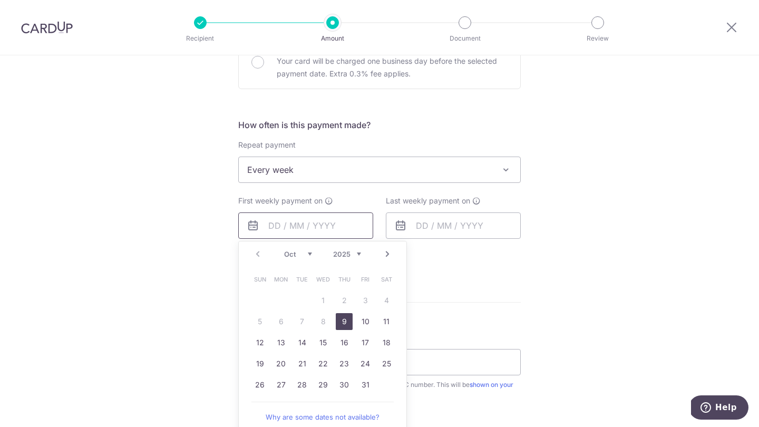
scroll to position [376, 0]
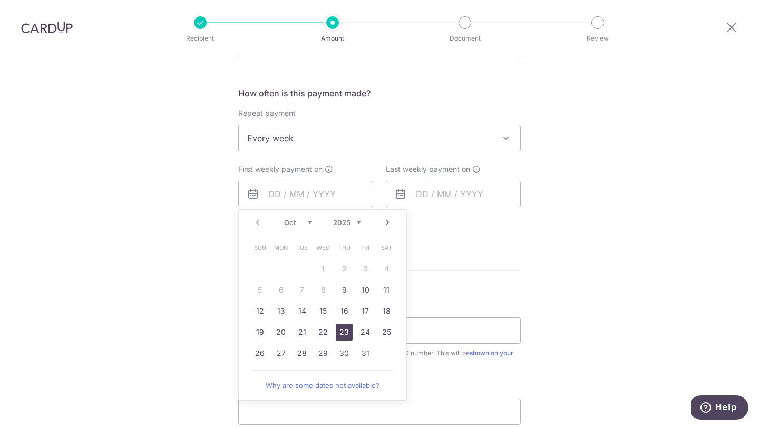
click at [344, 332] on link "23" at bounding box center [344, 332] width 17 height 17
type input "[DATE]"
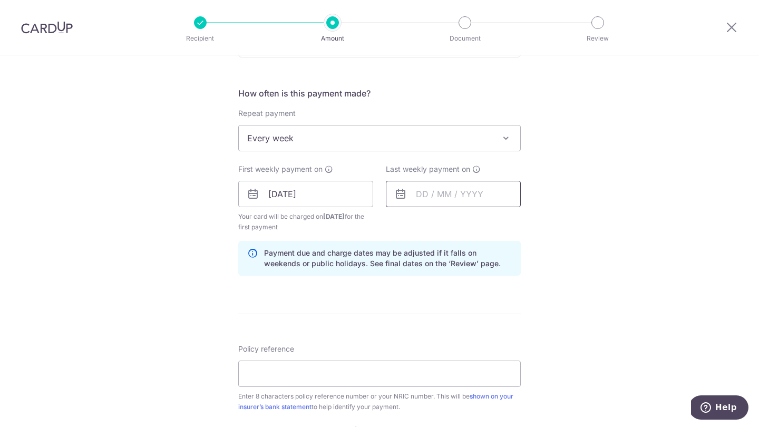
click at [445, 200] on input "text" at bounding box center [453, 194] width 135 height 26
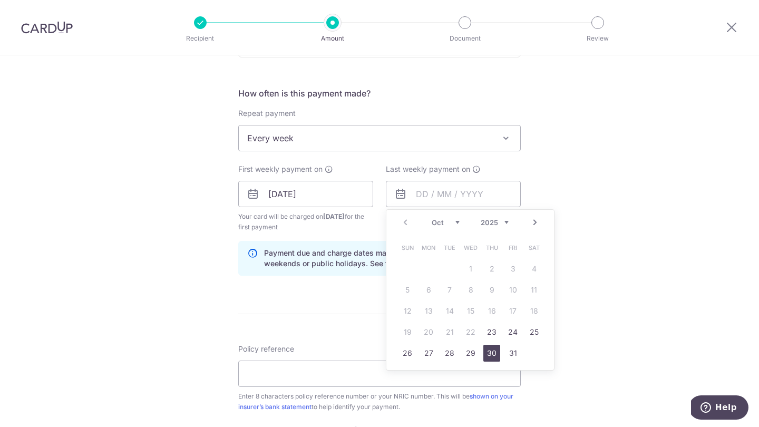
click at [494, 346] on link "30" at bounding box center [491, 353] width 17 height 17
type input "[DATE]"
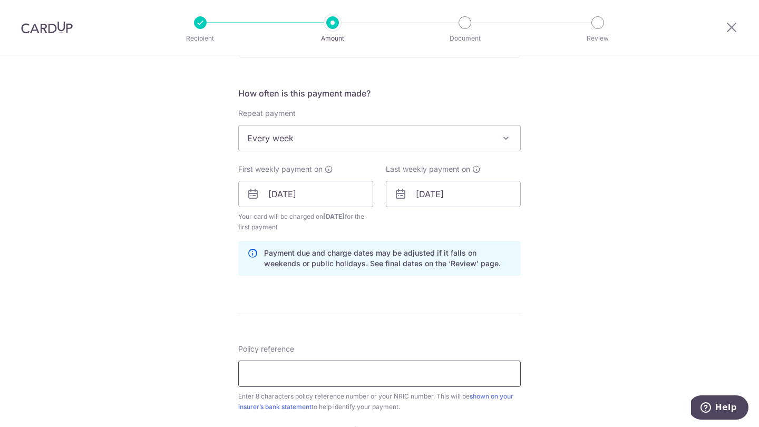
click at [405, 374] on input "Policy reference" at bounding box center [379, 374] width 283 height 26
paste input "26976686"
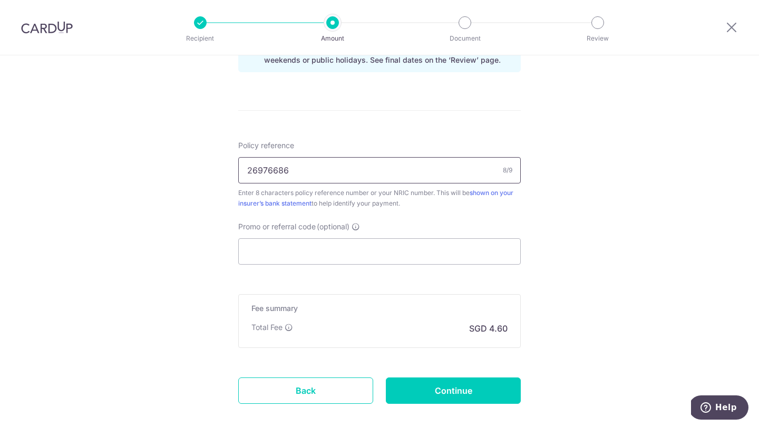
scroll to position [594, 0]
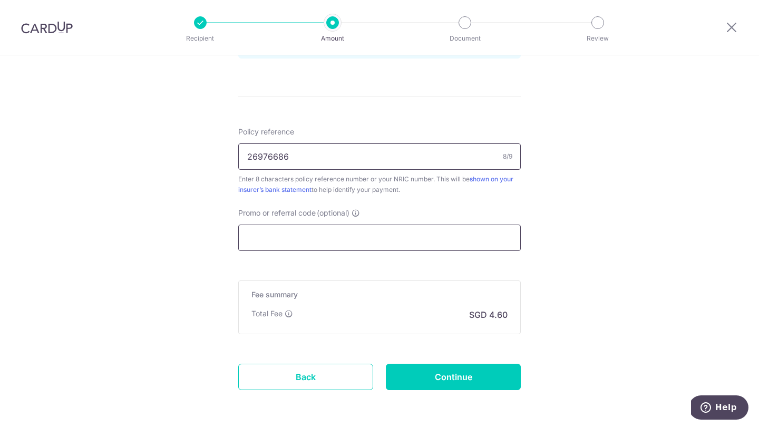
type input "26976686"
click at [321, 239] on input "Promo or referral code (optional)" at bounding box center [379, 238] width 283 height 26
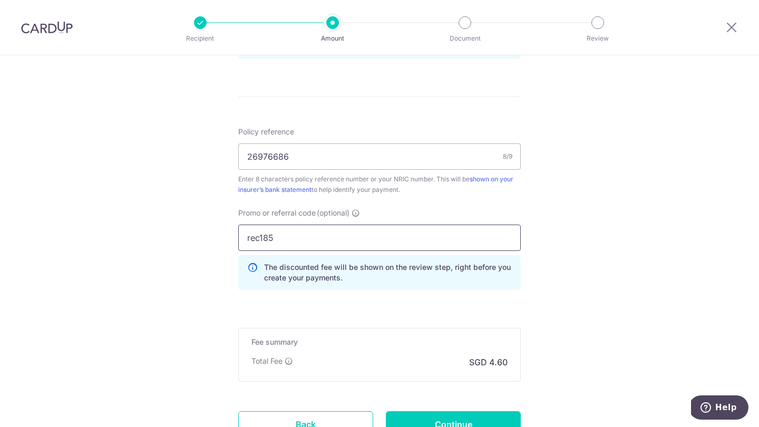
type input "rec185"
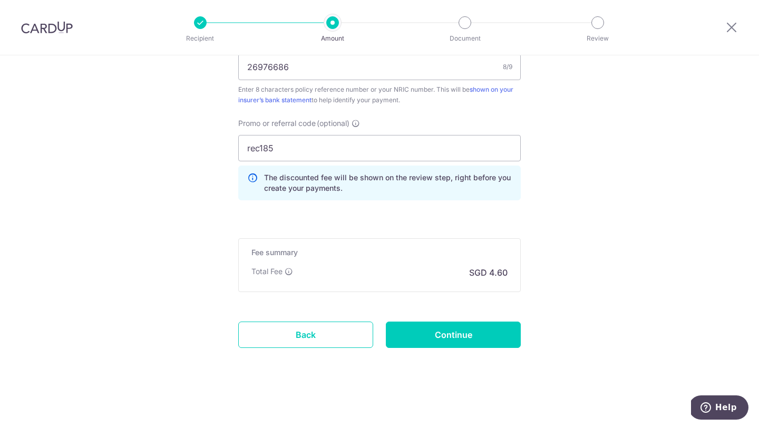
scroll to position [683, 0]
click at [453, 338] on input "Continue" at bounding box center [453, 335] width 135 height 26
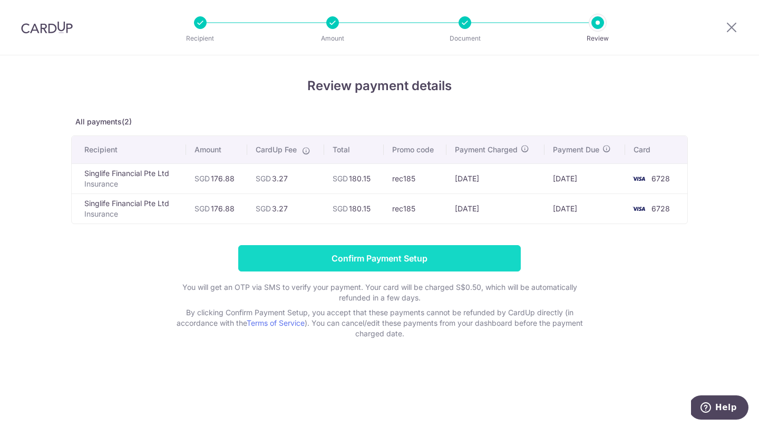
click at [376, 258] on input "Confirm Payment Setup" at bounding box center [379, 258] width 283 height 26
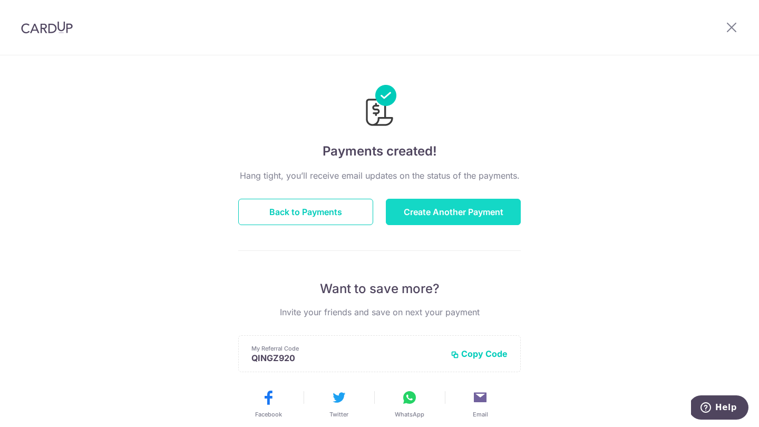
click at [431, 213] on button "Create Another Payment" at bounding box center [453, 212] width 135 height 26
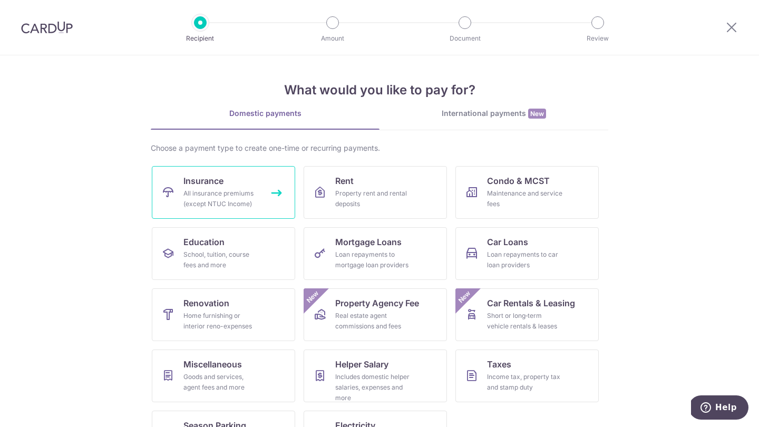
click at [240, 201] on div "All insurance premiums (except NTUC Income)" at bounding box center [221, 198] width 76 height 21
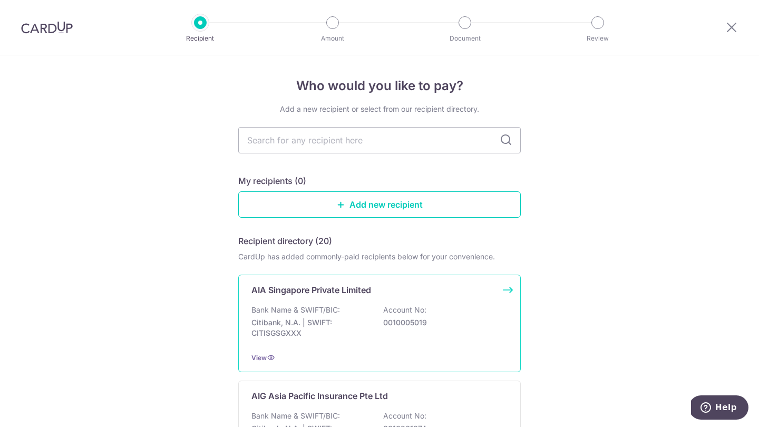
click at [301, 314] on p "Bank Name & SWIFT/BIC:" at bounding box center [296, 310] width 89 height 11
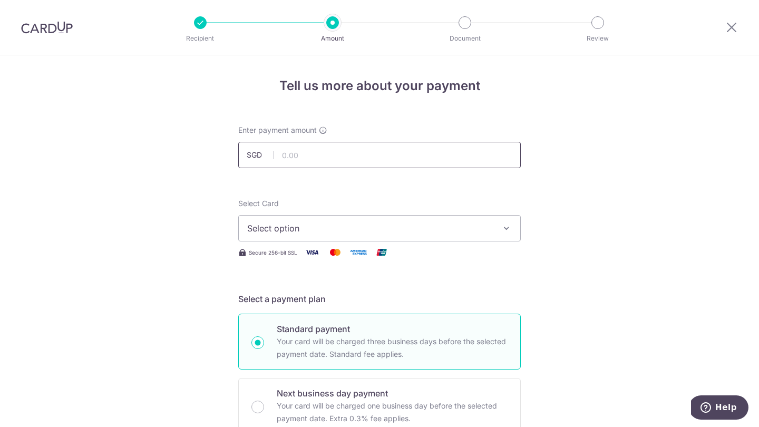
click at [306, 154] on input "text" at bounding box center [379, 155] width 283 height 26
type input "239.12"
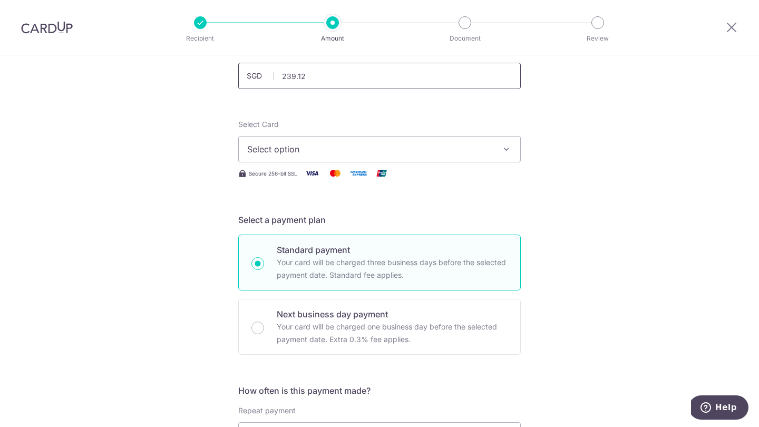
scroll to position [86, 0]
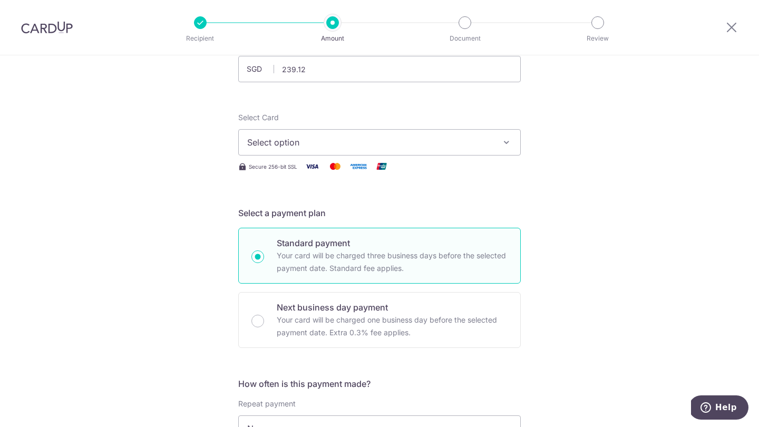
click at [272, 138] on span "Select option" at bounding box center [370, 142] width 246 height 13
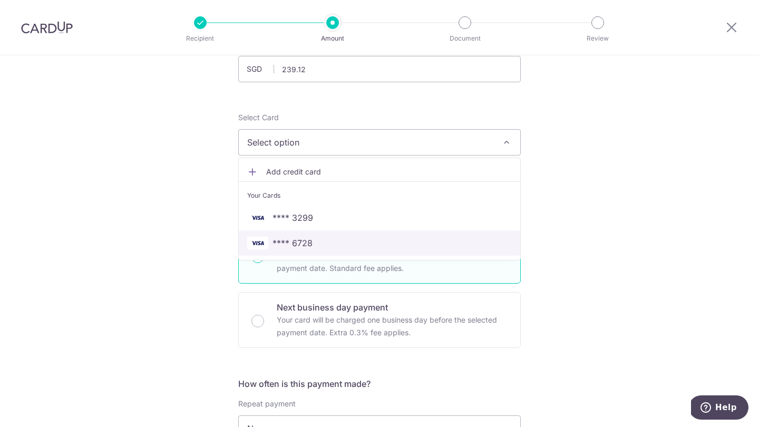
click at [295, 240] on span "**** 6728" at bounding box center [293, 243] width 40 height 13
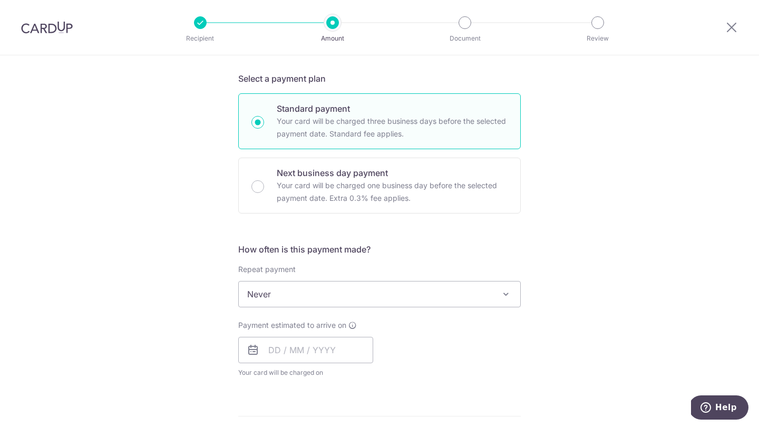
scroll to position [231, 0]
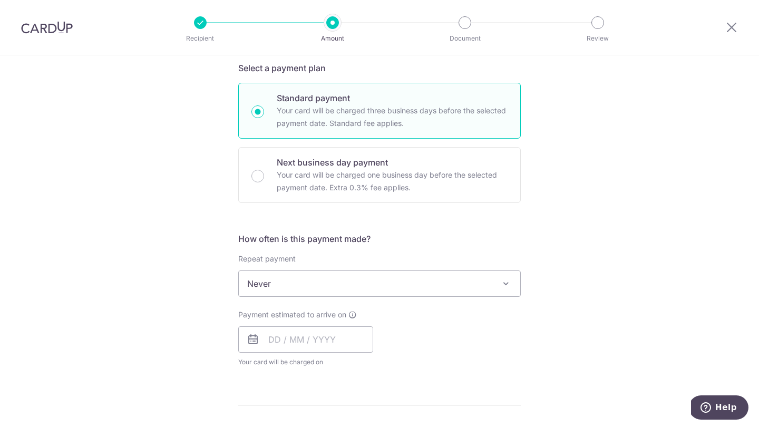
click at [292, 287] on span "Never" at bounding box center [380, 283] width 282 height 25
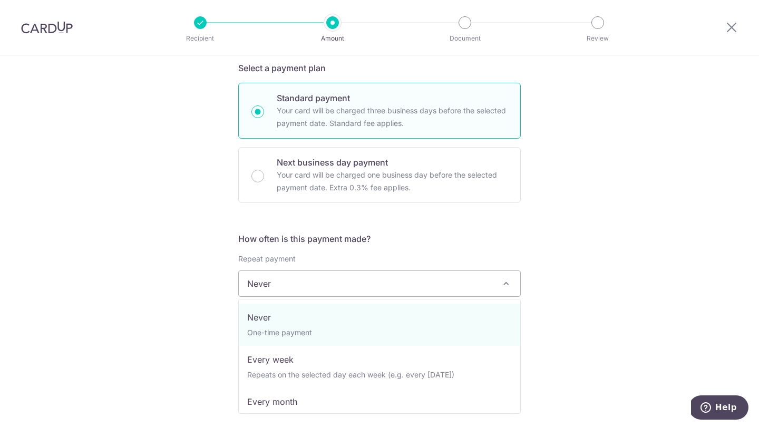
scroll to position [0, 0]
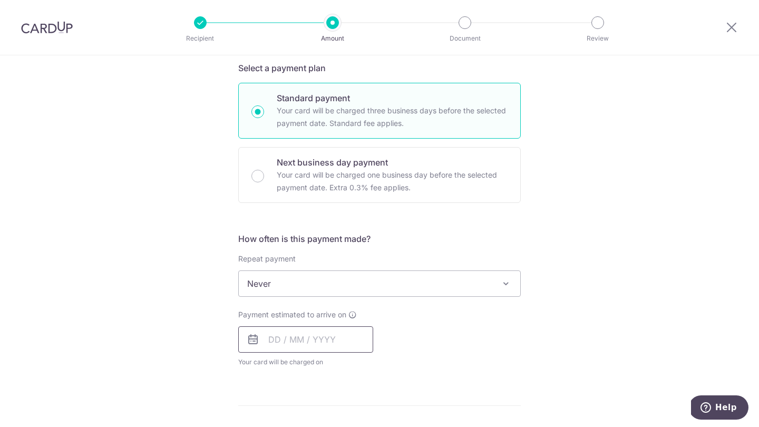
click at [293, 339] on input "text" at bounding box center [305, 339] width 135 height 26
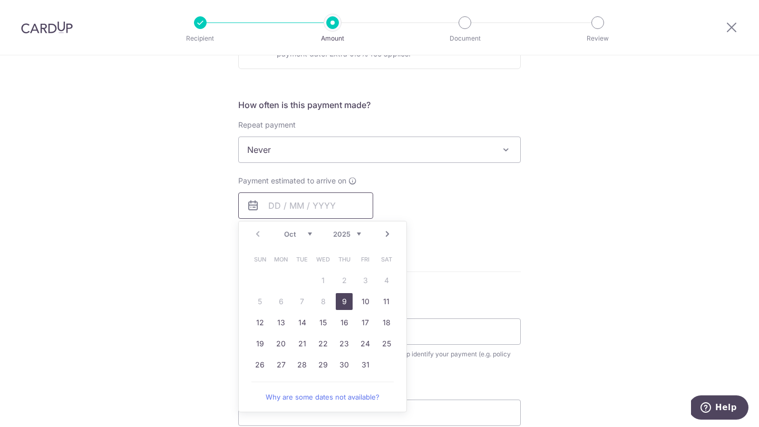
scroll to position [366, 0]
click at [364, 323] on link "17" at bounding box center [365, 321] width 17 height 17
type input "17/10/2025"
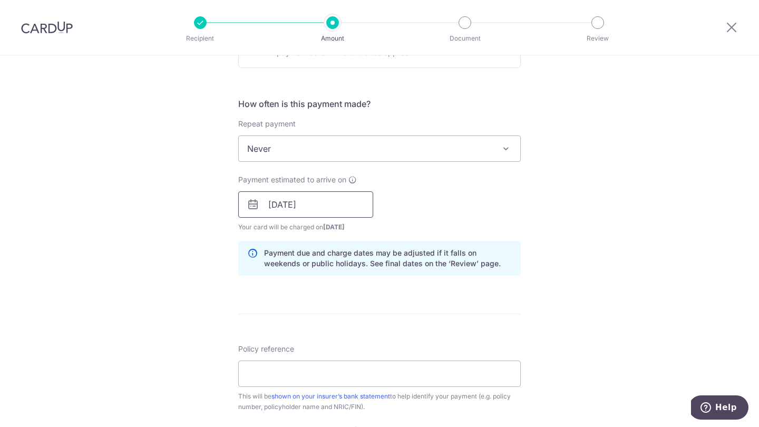
click at [335, 203] on input "17/10/2025" at bounding box center [305, 204] width 135 height 26
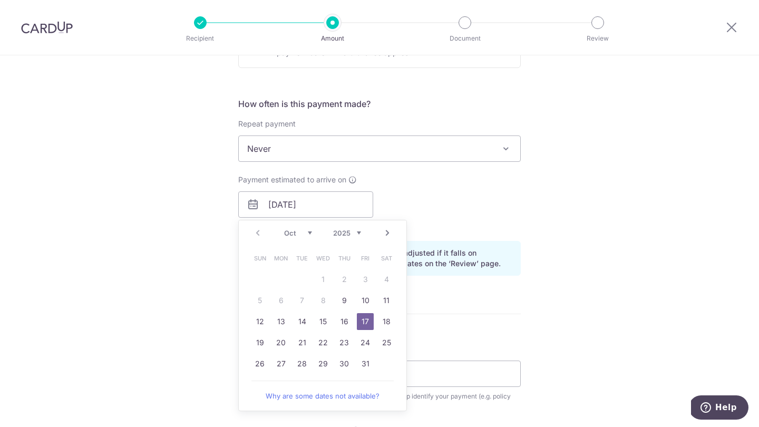
click at [371, 323] on link "17" at bounding box center [365, 321] width 17 height 17
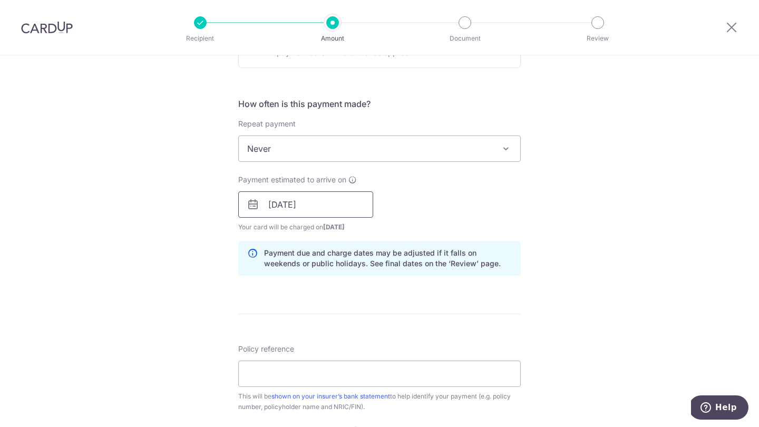
click at [323, 200] on input "17/10/2025" at bounding box center [305, 204] width 135 height 26
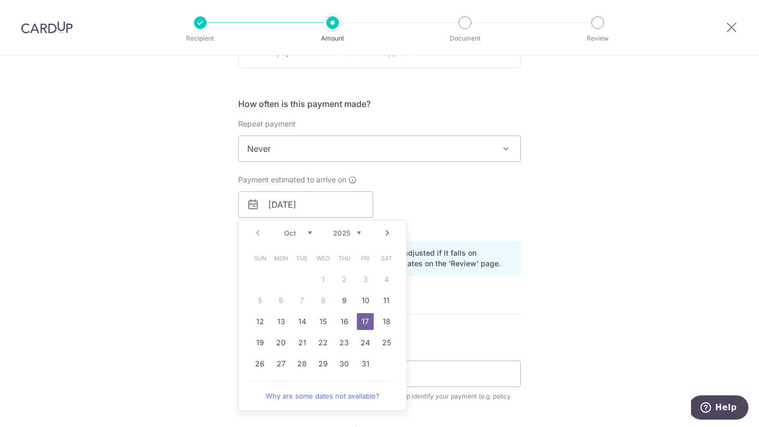
click at [428, 315] on form "Enter payment amount SGD 239.12 239.12 Select Card **** 6728 Add credit card Yo…" at bounding box center [379, 198] width 283 height 878
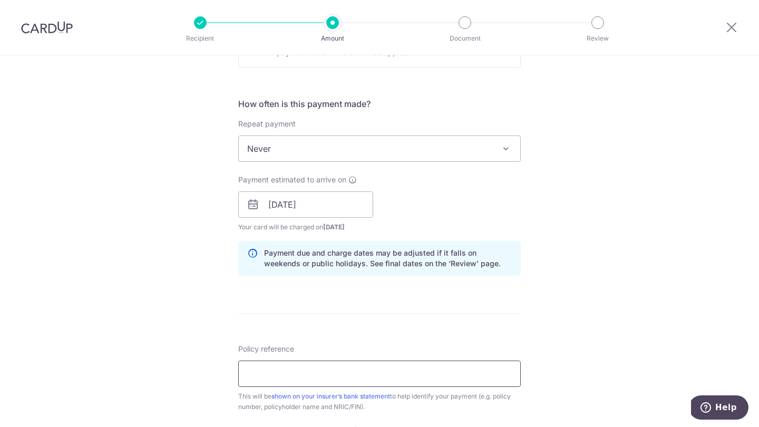
click at [334, 375] on input "Policy reference" at bounding box center [379, 374] width 283 height 26
paste input "P560942420"
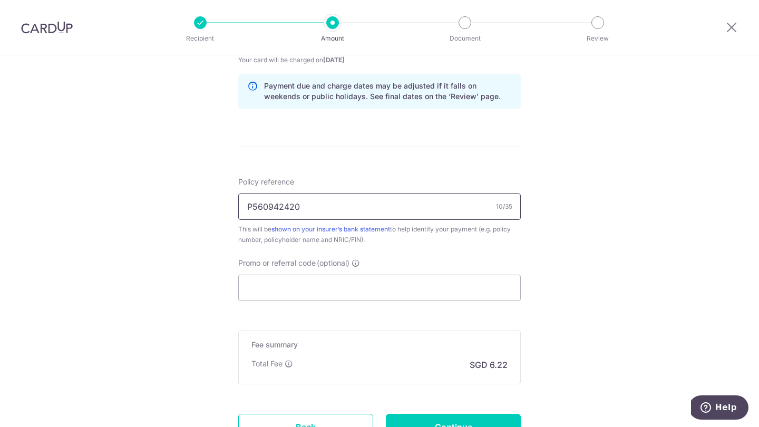
scroll to position [534, 0]
type input "P560942420"
click at [324, 284] on input "Promo or referral code (optional)" at bounding box center [379, 287] width 283 height 26
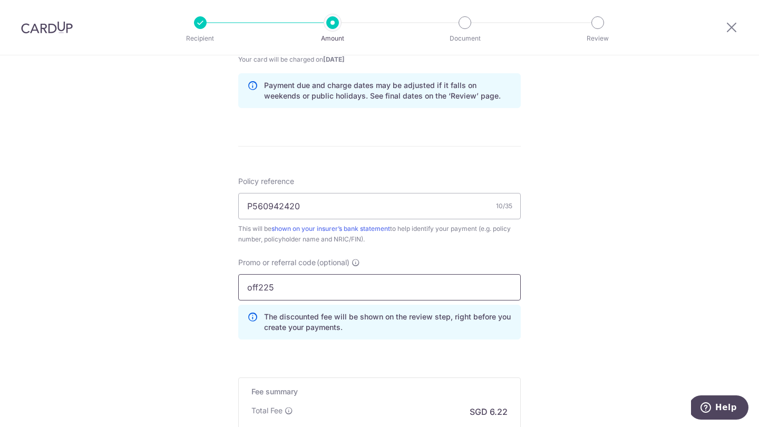
type input "off225"
click at [222, 318] on div "Tell us more about your payment Enter payment amount SGD 239.12 239.12 Select C…" at bounding box center [379, 44] width 759 height 1045
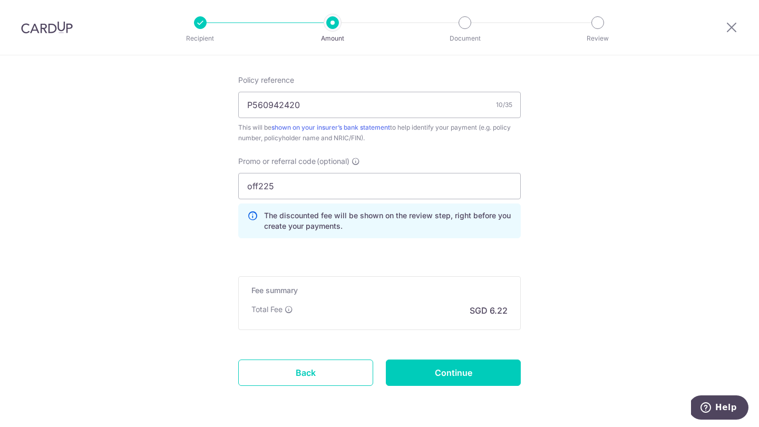
scroll to position [664, 0]
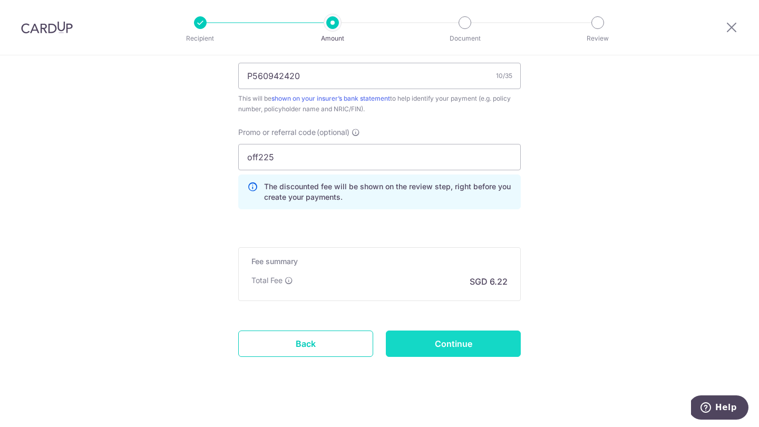
click at [436, 346] on input "Continue" at bounding box center [453, 344] width 135 height 26
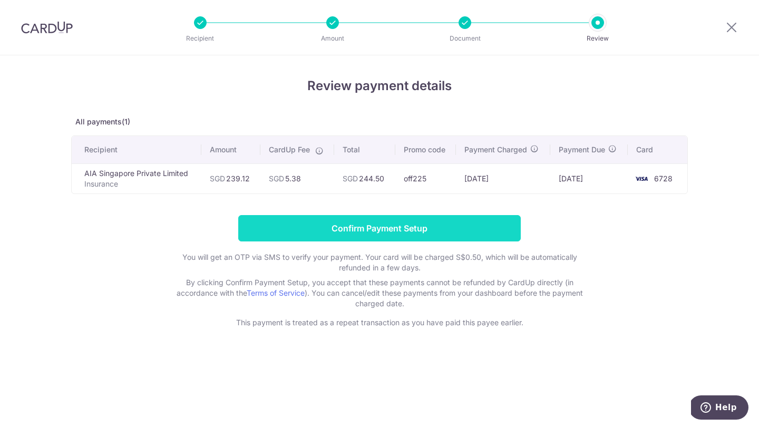
click at [430, 228] on input "Confirm Payment Setup" at bounding box center [379, 228] width 283 height 26
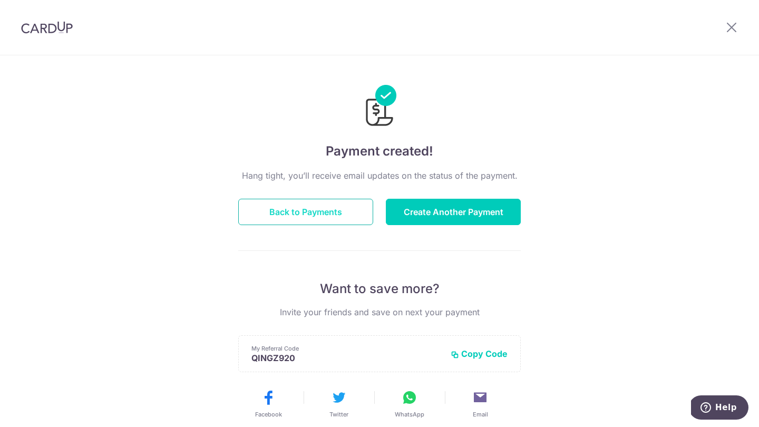
click at [344, 209] on button "Back to Payments" at bounding box center [305, 212] width 135 height 26
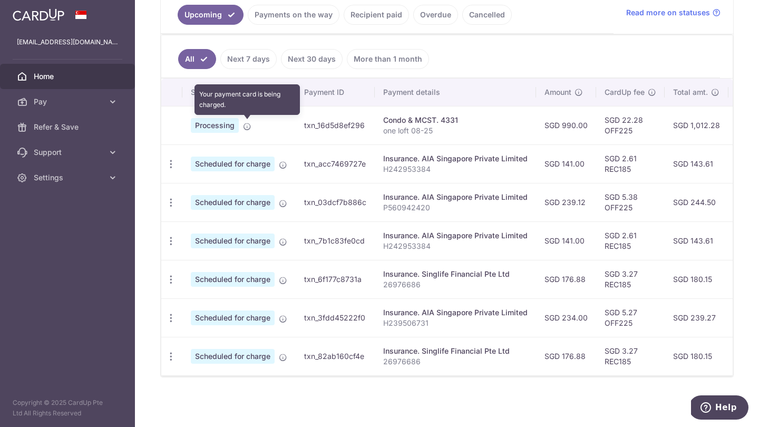
click at [249, 126] on icon at bounding box center [247, 126] width 8 height 8
click at [225, 127] on span "Processing" at bounding box center [215, 125] width 48 height 15
click at [247, 130] on icon at bounding box center [247, 126] width 8 height 8
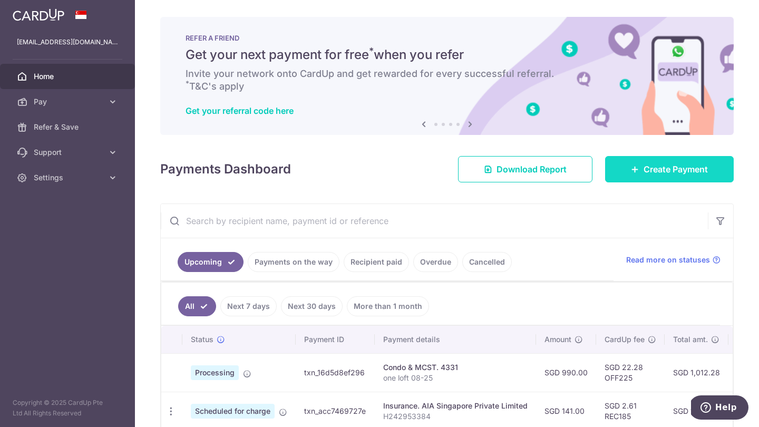
click at [650, 164] on span "Create Payment" at bounding box center [676, 169] width 64 height 13
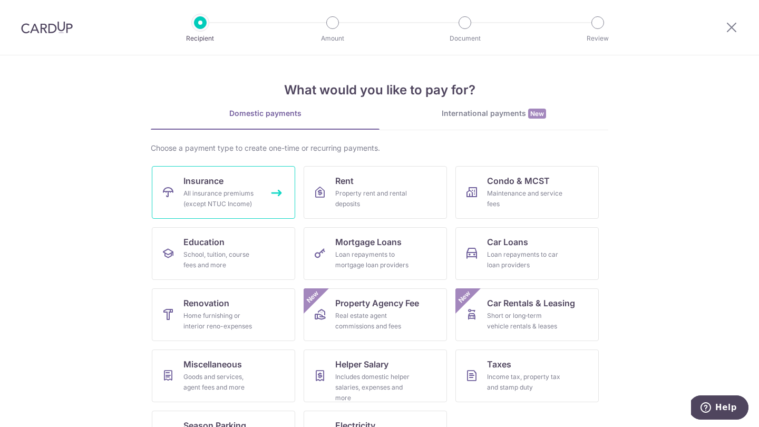
click at [218, 191] on div "All insurance premiums (except NTUC Income)" at bounding box center [221, 198] width 76 height 21
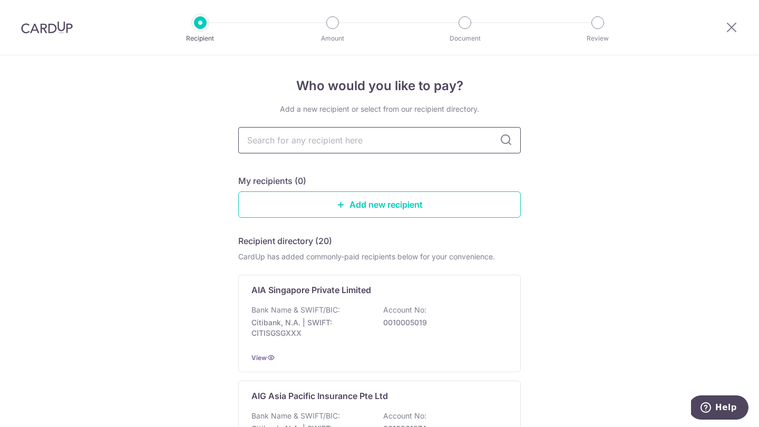
click at [325, 149] on input "text" at bounding box center [379, 140] width 283 height 26
type input "pr"
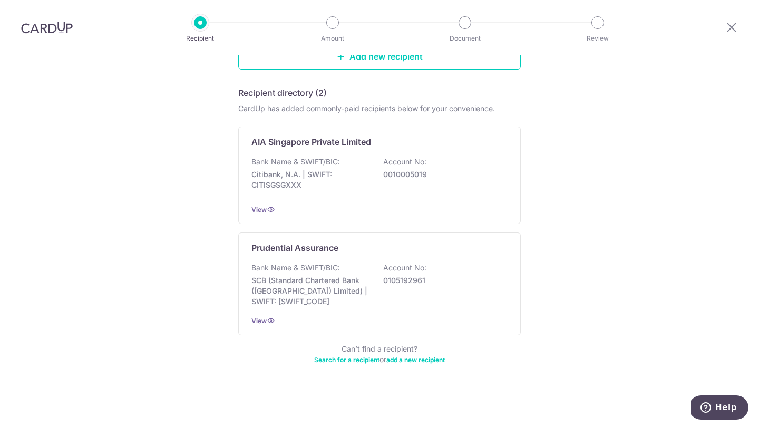
scroll to position [148, 0]
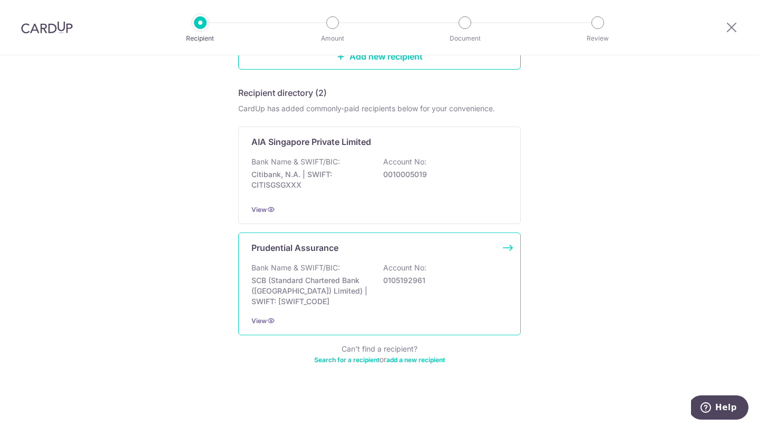
click at [313, 271] on p "Bank Name & SWIFT/BIC:" at bounding box center [296, 268] width 89 height 11
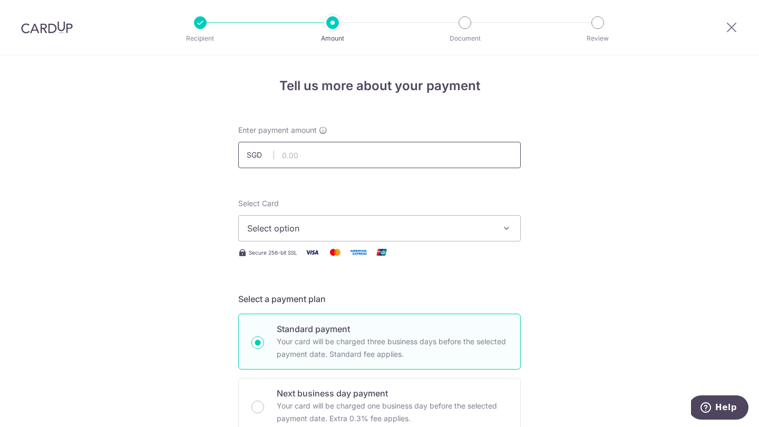
click at [306, 152] on input "text" at bounding box center [379, 155] width 283 height 26
type input "590.56"
click at [317, 230] on span "Select option" at bounding box center [370, 228] width 246 height 13
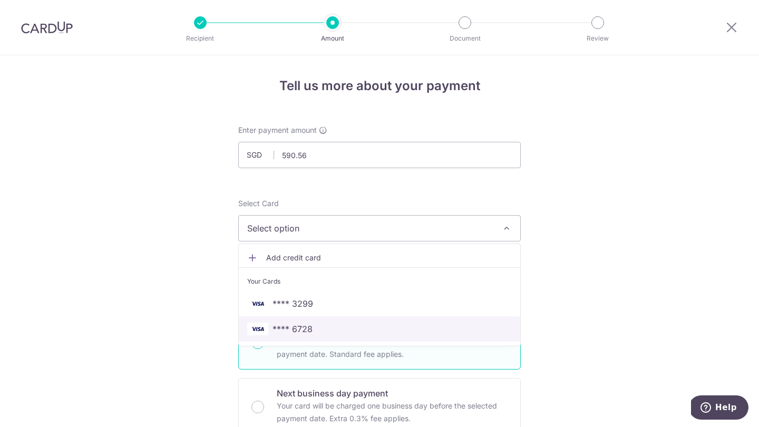
click at [317, 326] on span "**** 6728" at bounding box center [379, 329] width 265 height 13
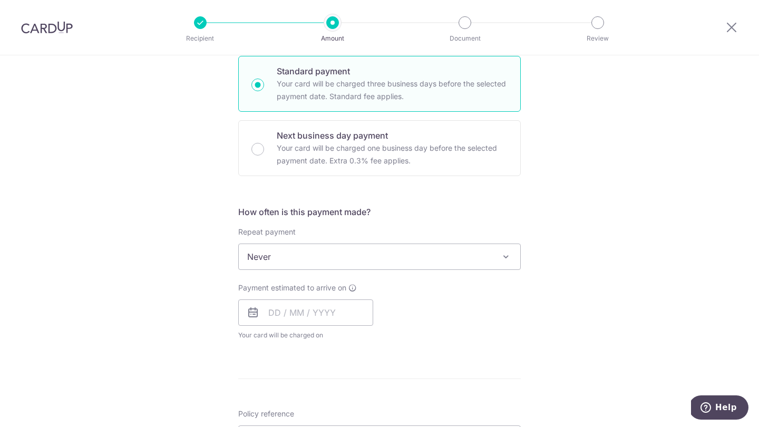
scroll to position [260, 0]
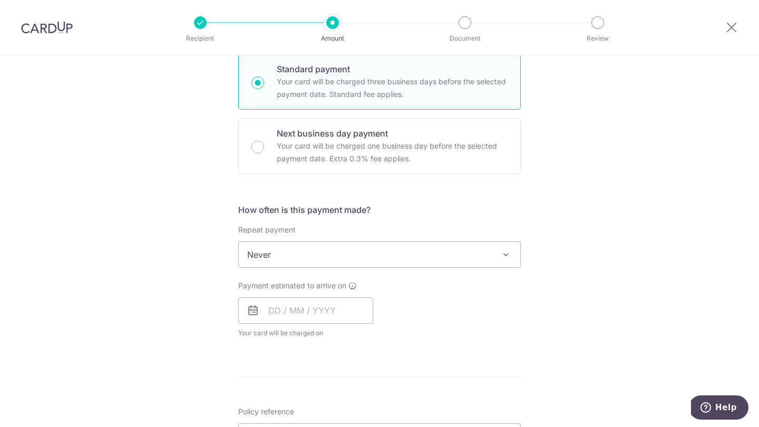
click at [307, 257] on span "Never" at bounding box center [380, 254] width 282 height 25
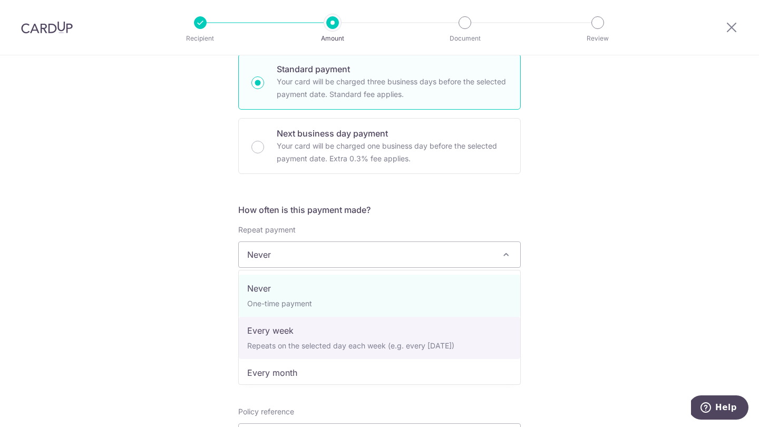
select select "2"
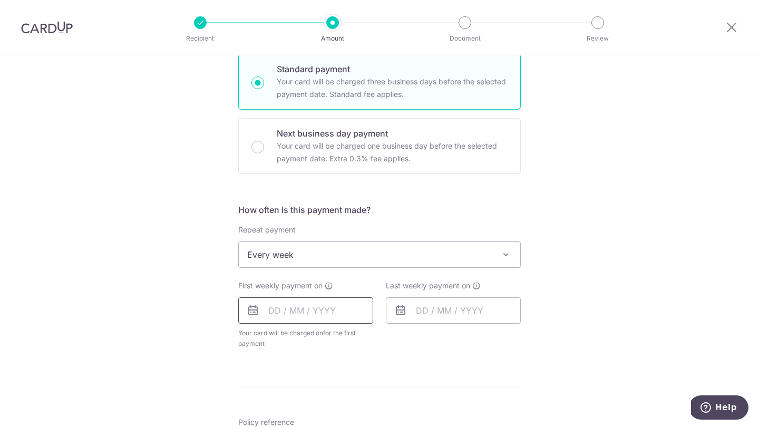
click at [294, 310] on input "text" at bounding box center [305, 310] width 135 height 26
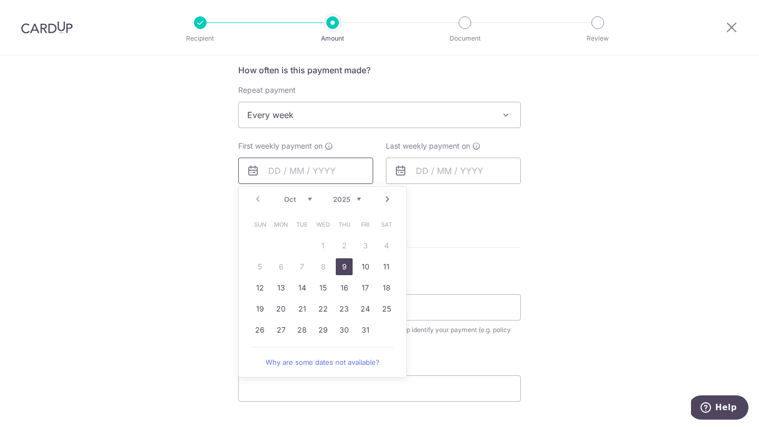
scroll to position [405, 0]
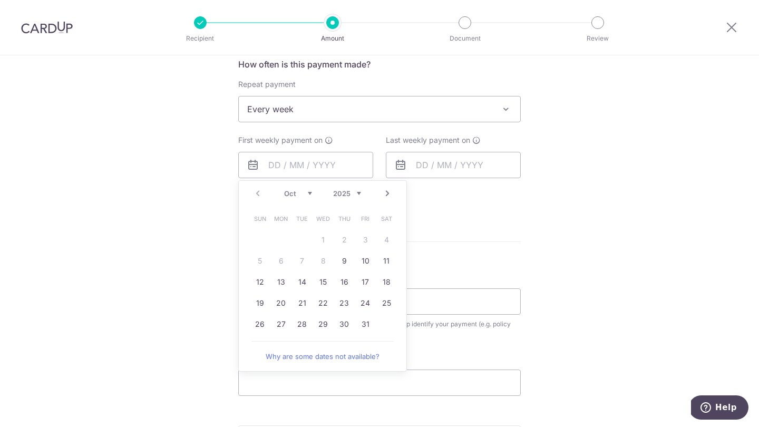
click at [384, 195] on link "Next" at bounding box center [387, 193] width 13 height 13
click at [343, 285] on link "18" at bounding box center [344, 282] width 17 height 17
type input "18/12/2025"
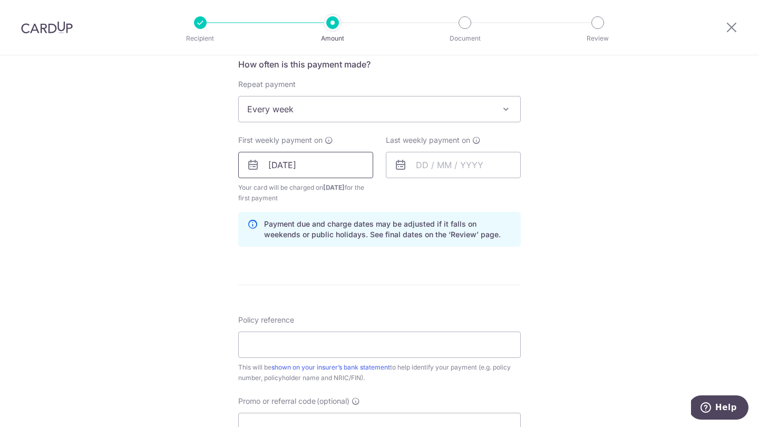
click at [340, 164] on input "18/12/2025" at bounding box center [305, 165] width 135 height 26
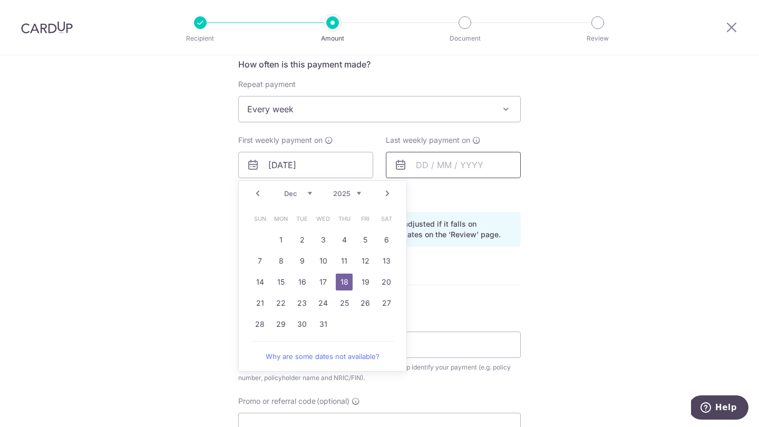
click at [437, 165] on input "text" at bounding box center [453, 165] width 135 height 26
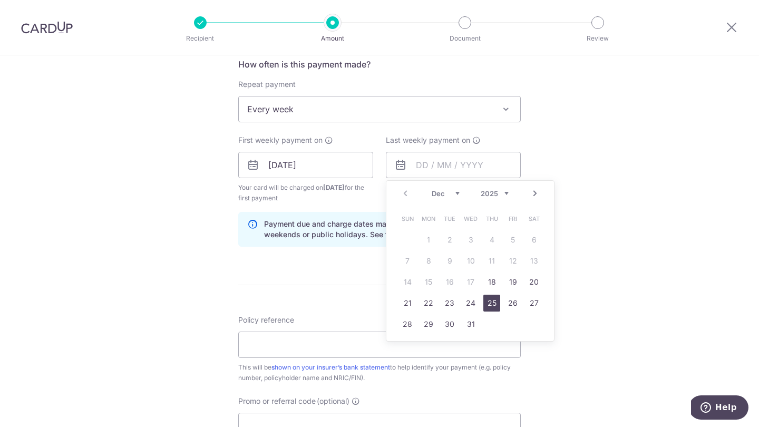
click at [492, 304] on link "25" at bounding box center [491, 303] width 17 height 17
type input "25/12/2025"
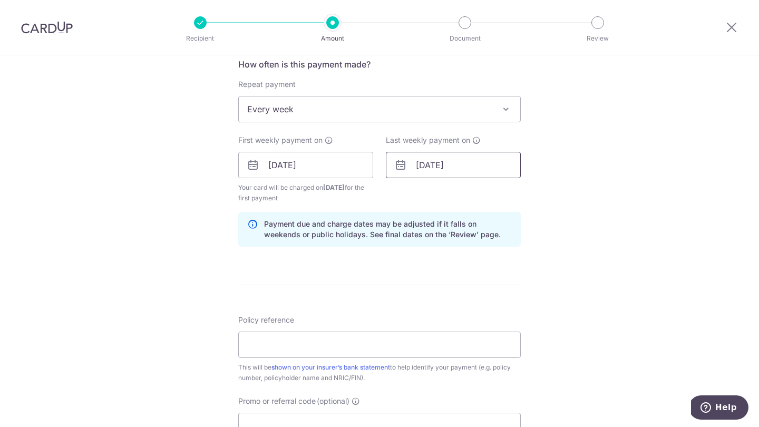
click at [463, 170] on input "25/12/2025" at bounding box center [453, 165] width 135 height 26
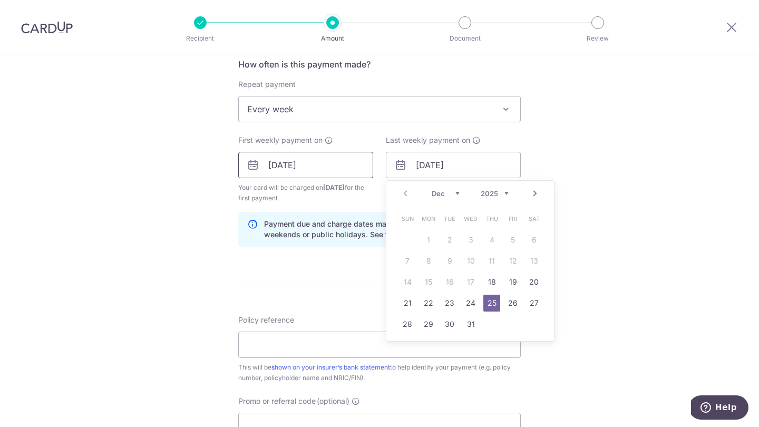
click at [286, 170] on input "18/12/2025" at bounding box center [305, 165] width 135 height 26
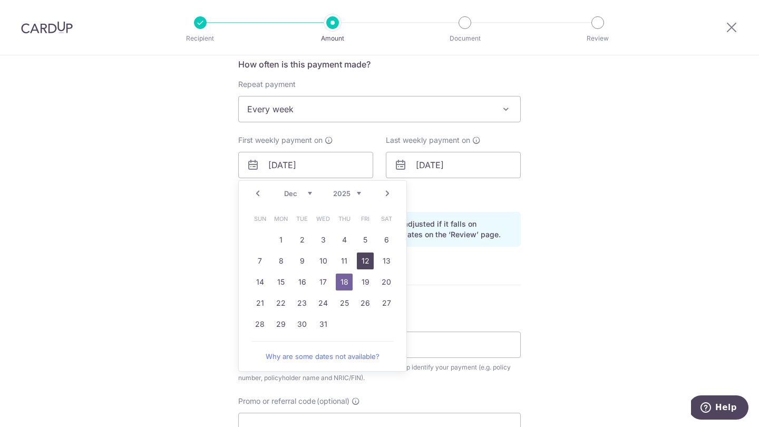
click at [360, 260] on link "12" at bounding box center [365, 261] width 17 height 17
type input "[DATE]"
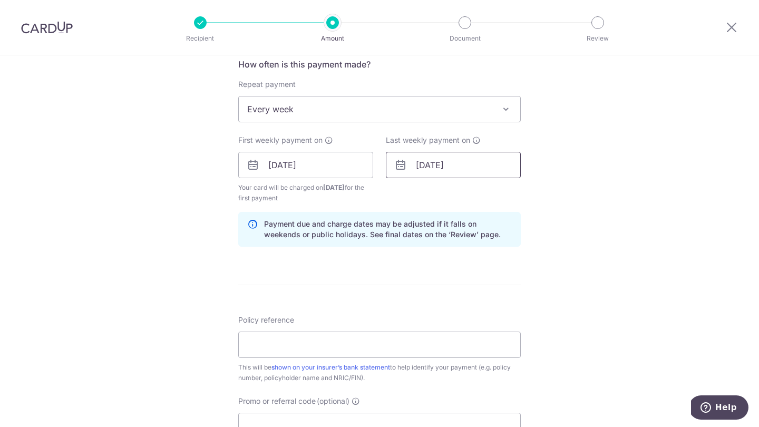
click at [422, 165] on input "25/12/2025" at bounding box center [453, 165] width 135 height 26
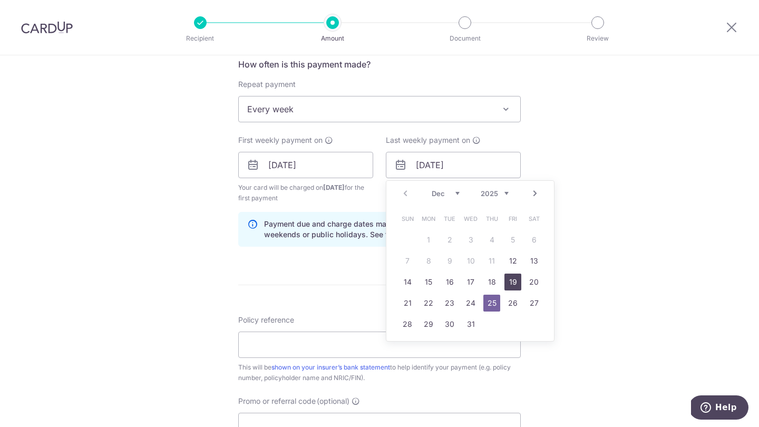
click at [516, 285] on link "19" at bounding box center [513, 282] width 17 height 17
type input "[DATE]"
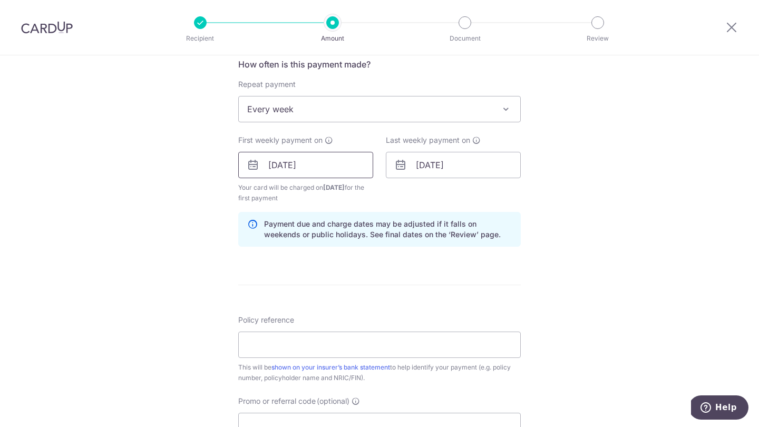
click at [361, 169] on input "[DATE]" at bounding box center [305, 165] width 135 height 26
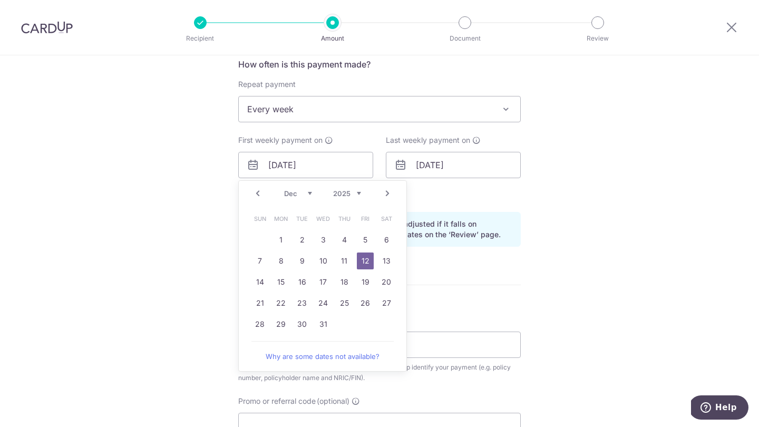
click at [446, 287] on form "Enter payment amount SGD 590.56 590.56 Select Card **** 6728 Add credit card Yo…" at bounding box center [379, 163] width 283 height 888
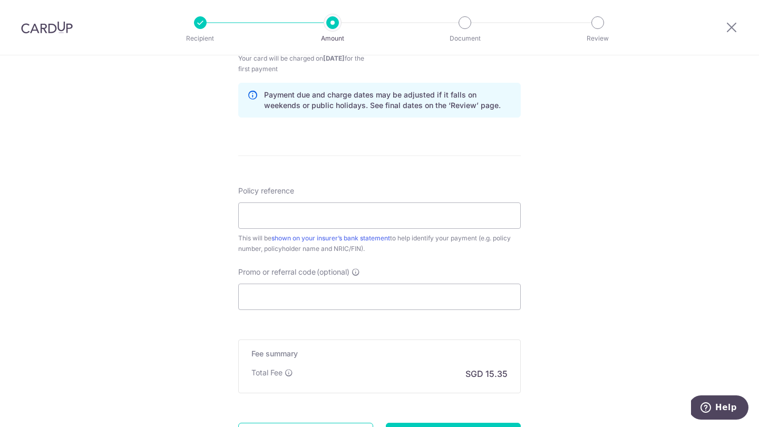
scroll to position [535, 0]
click at [308, 220] on input "Policy reference" at bounding box center [379, 215] width 283 height 26
paste input "A2541902"
type input "A2541902"
click at [306, 297] on input "Promo or referral code (optional)" at bounding box center [379, 297] width 283 height 26
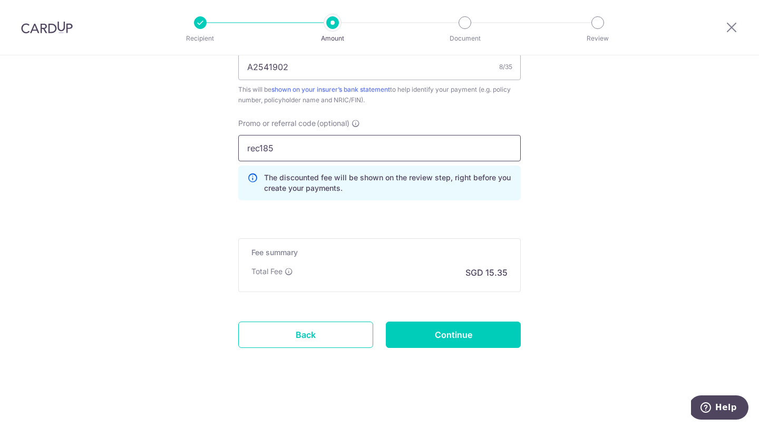
scroll to position [683, 0]
type input "rec185"
click at [484, 334] on input "Continue" at bounding box center [453, 335] width 135 height 26
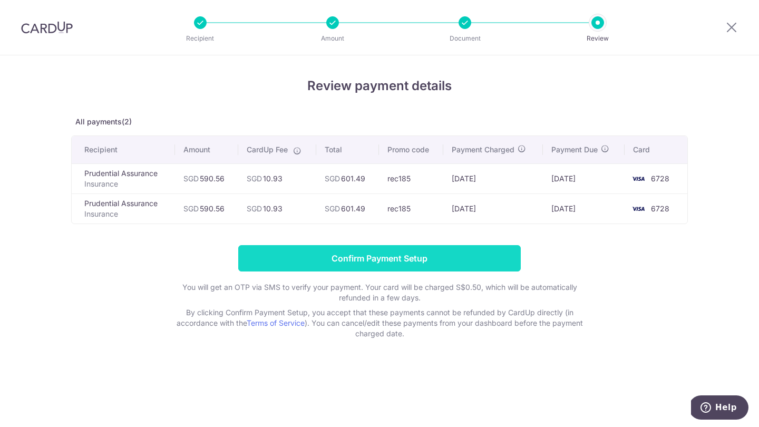
click at [438, 259] on input "Confirm Payment Setup" at bounding box center [379, 258] width 283 height 26
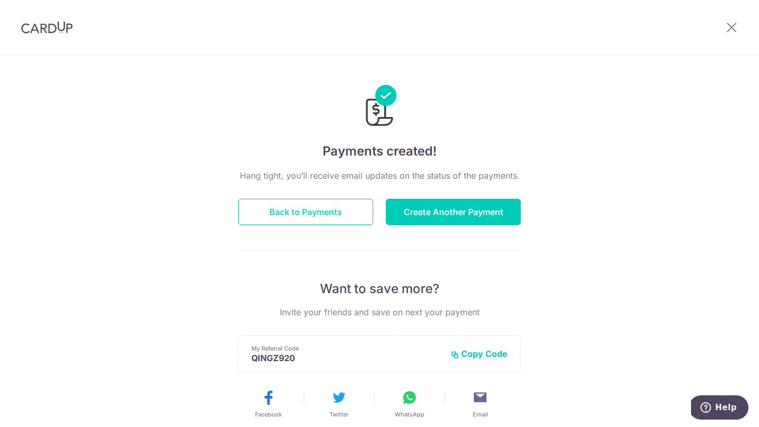
click at [339, 208] on button "Back to Payments" at bounding box center [305, 212] width 135 height 26
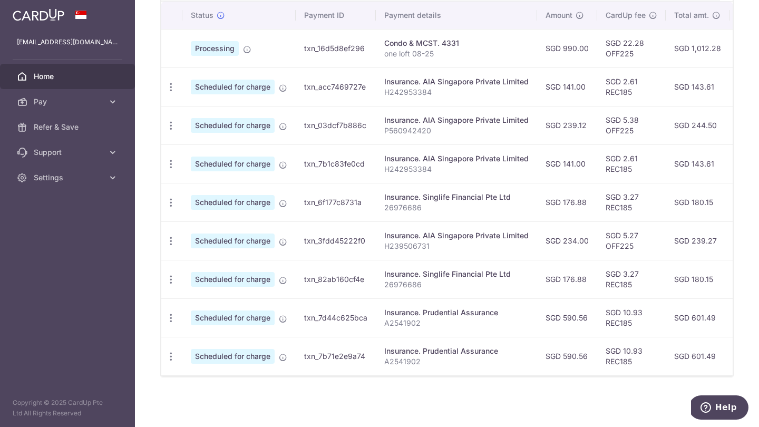
scroll to position [324, 0]
